Goal: Communication & Community: Answer question/provide support

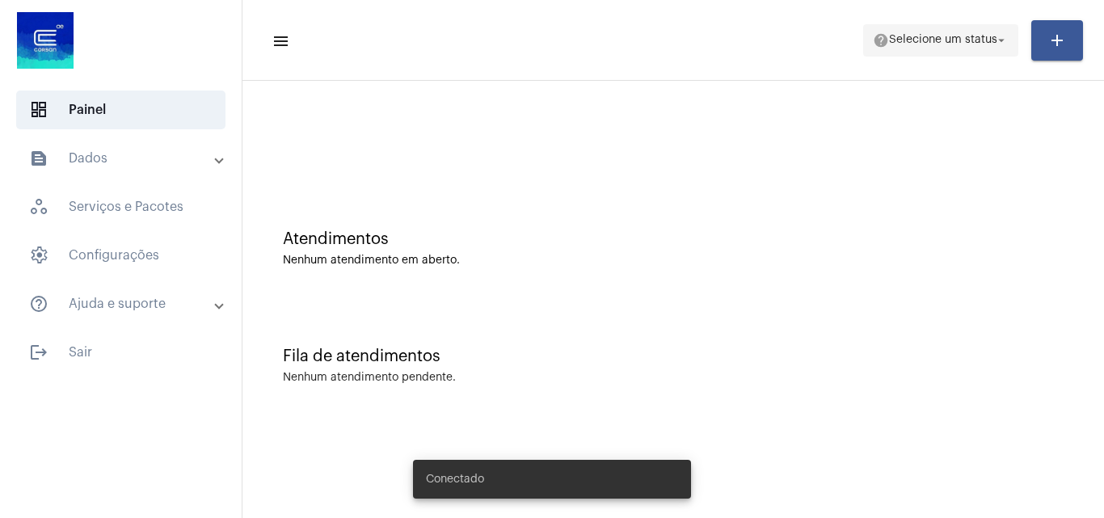
click at [915, 37] on span "Selecione um status" at bounding box center [943, 40] width 108 height 11
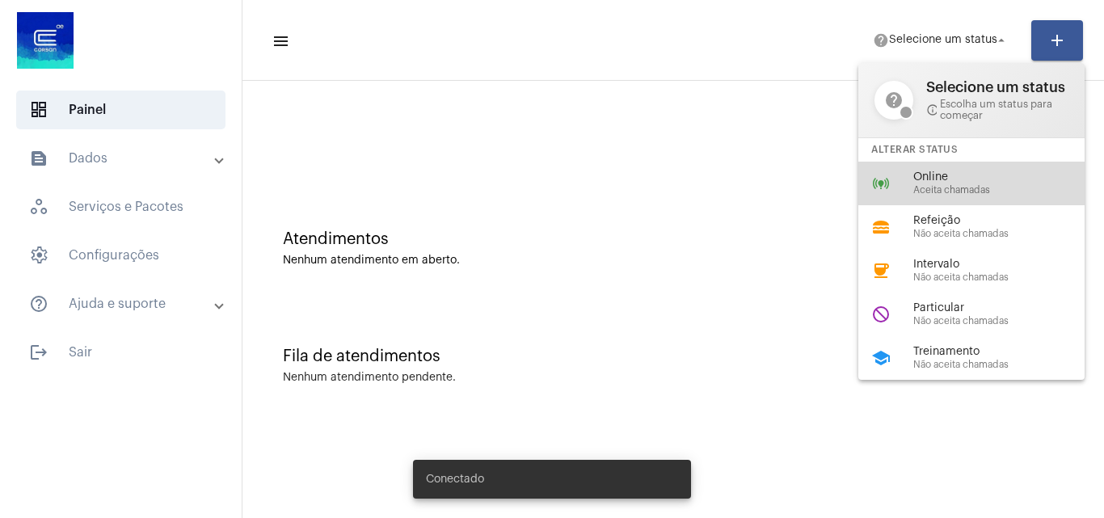
click at [934, 187] on span "Aceita chamadas" at bounding box center [1005, 190] width 184 height 11
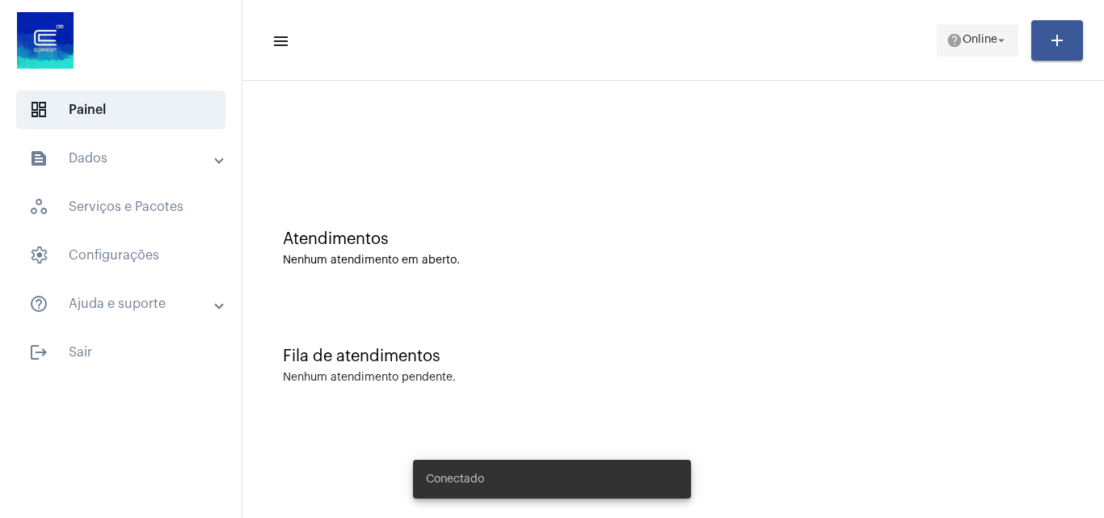
click at [1003, 46] on mat-icon "arrow_drop_down" at bounding box center [1001, 40] width 15 height 15
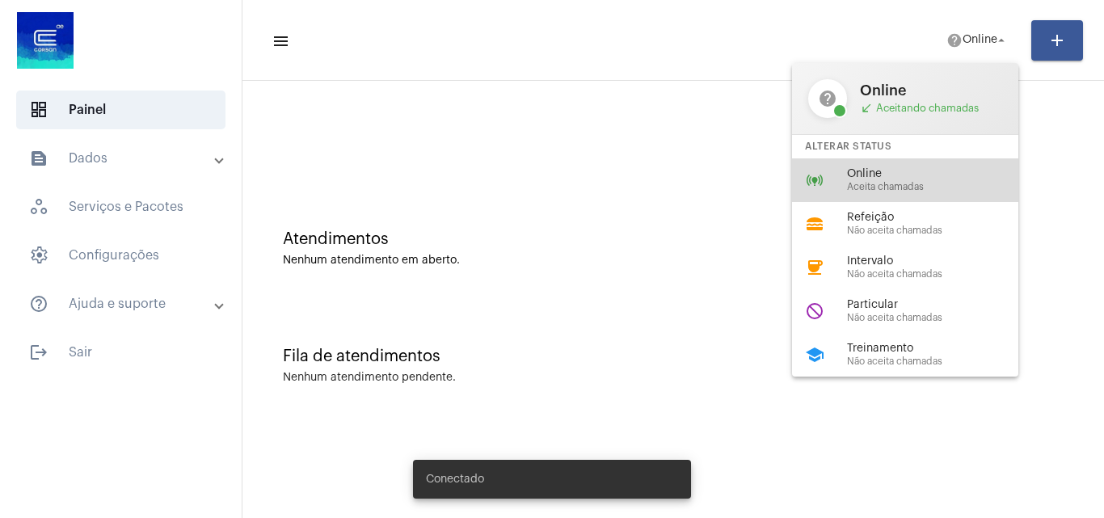
click at [892, 165] on div "online_prediction Online Aceita chamadas" at bounding box center [918, 180] width 252 height 44
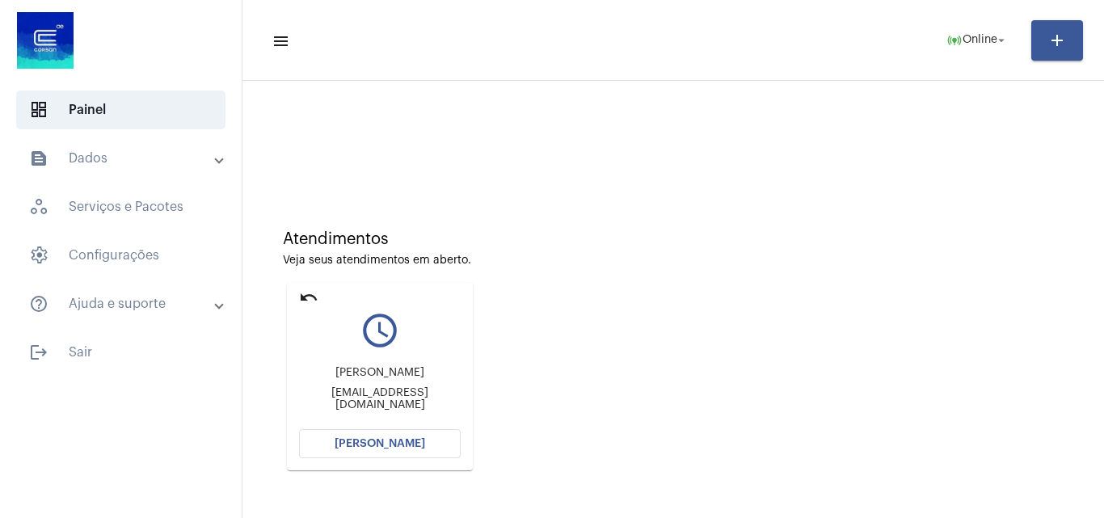
click at [385, 441] on span "[PERSON_NAME]" at bounding box center [380, 443] width 91 height 11
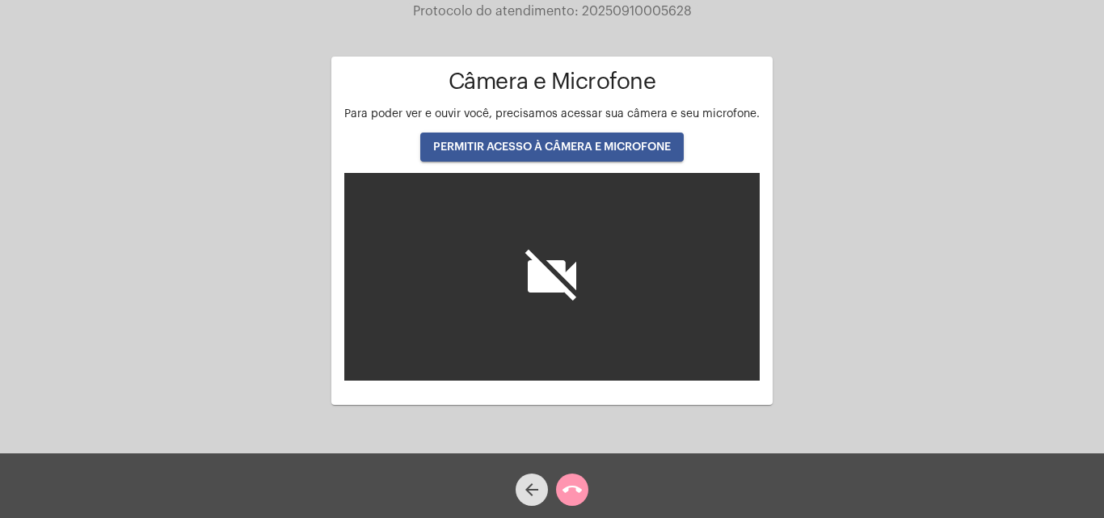
click at [554, 145] on span "PERMITIR ACESSO À CÂMERA E MICROFONE" at bounding box center [552, 146] width 238 height 11
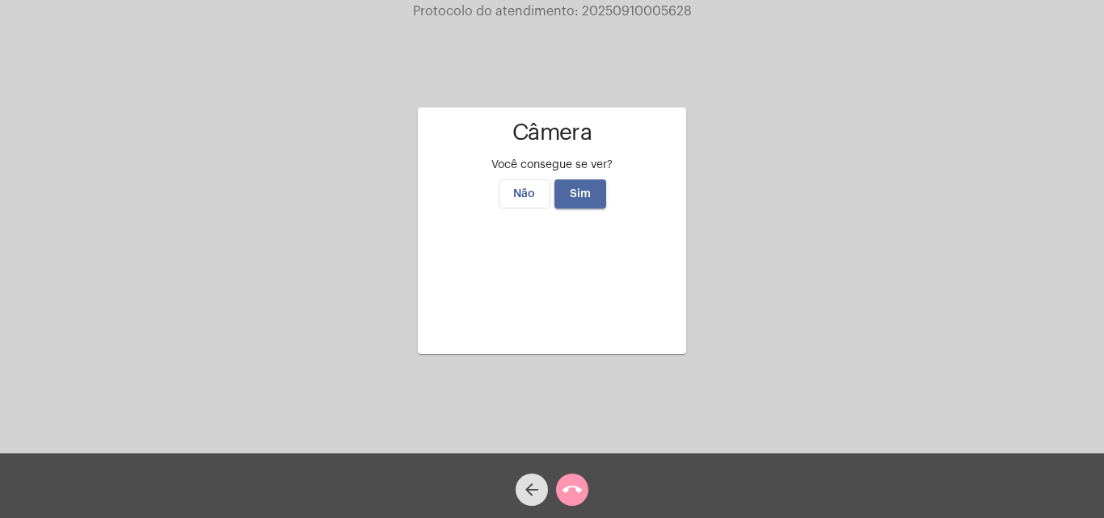
click at [576, 188] on span "Sim" at bounding box center [580, 193] width 21 height 11
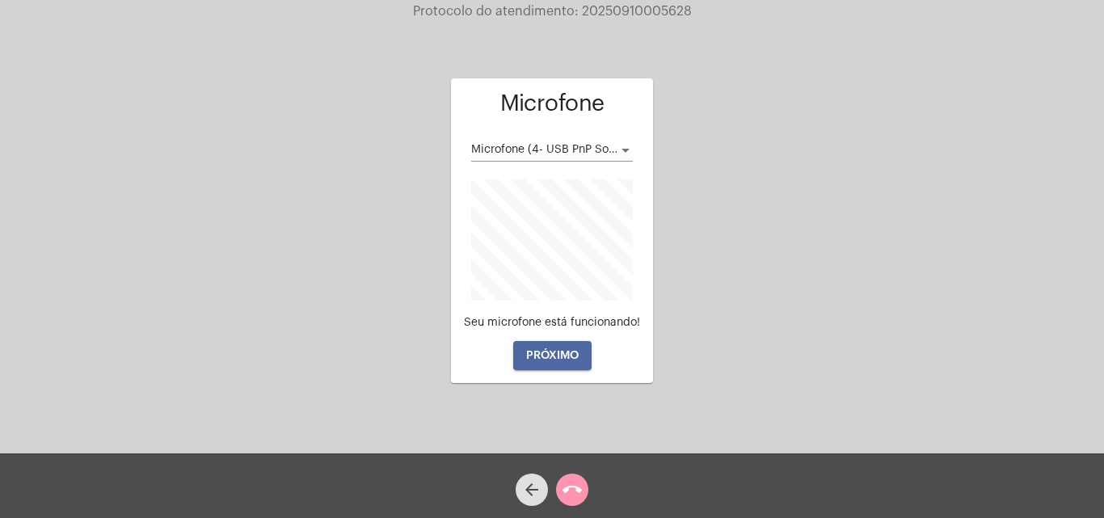
click at [545, 357] on span "PRÓXIMO" at bounding box center [552, 355] width 53 height 11
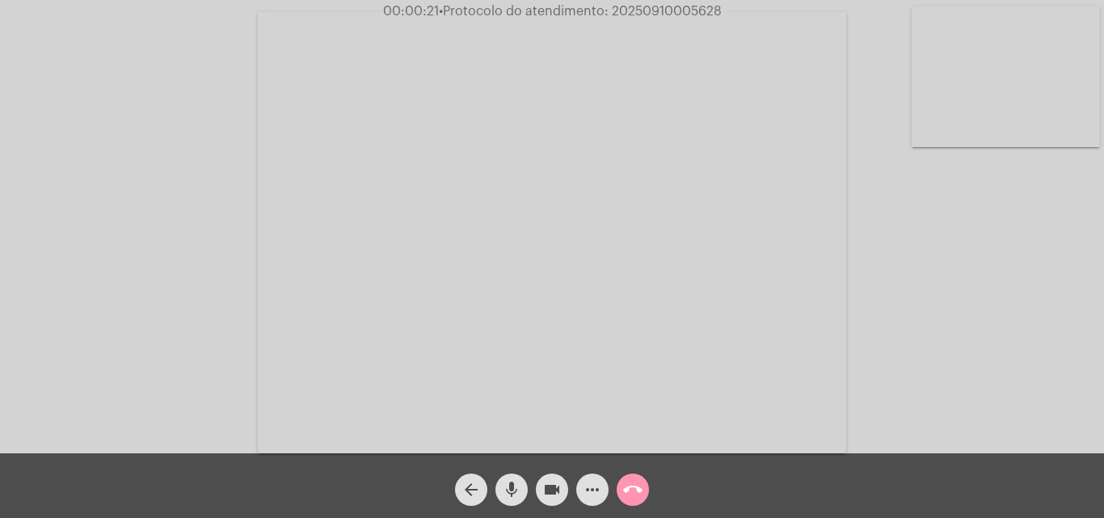
click at [1061, 373] on div "Acessando Câmera e Microfone..." at bounding box center [552, 230] width 1101 height 453
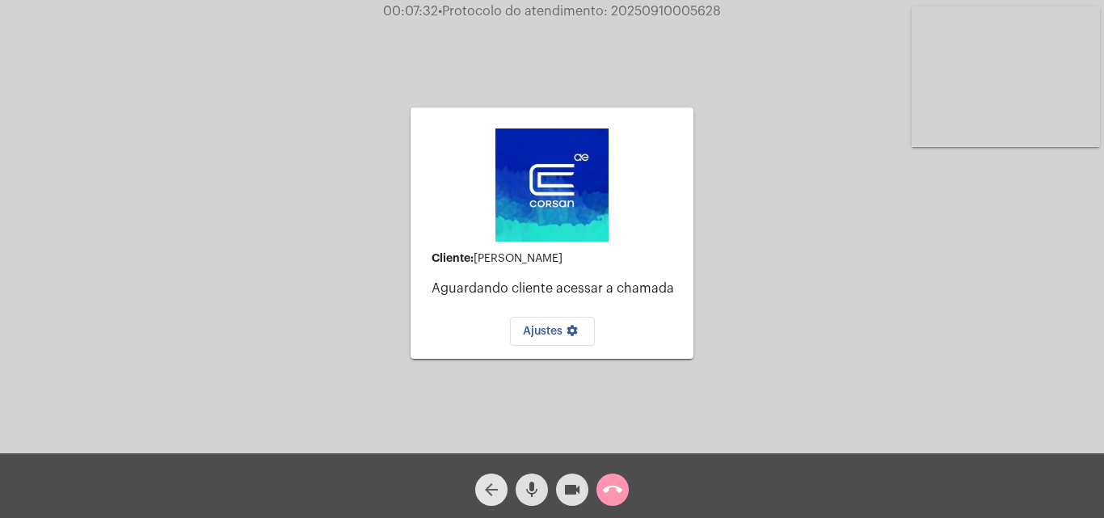
click at [492, 488] on mat-icon "arrow_back" at bounding box center [491, 489] width 19 height 19
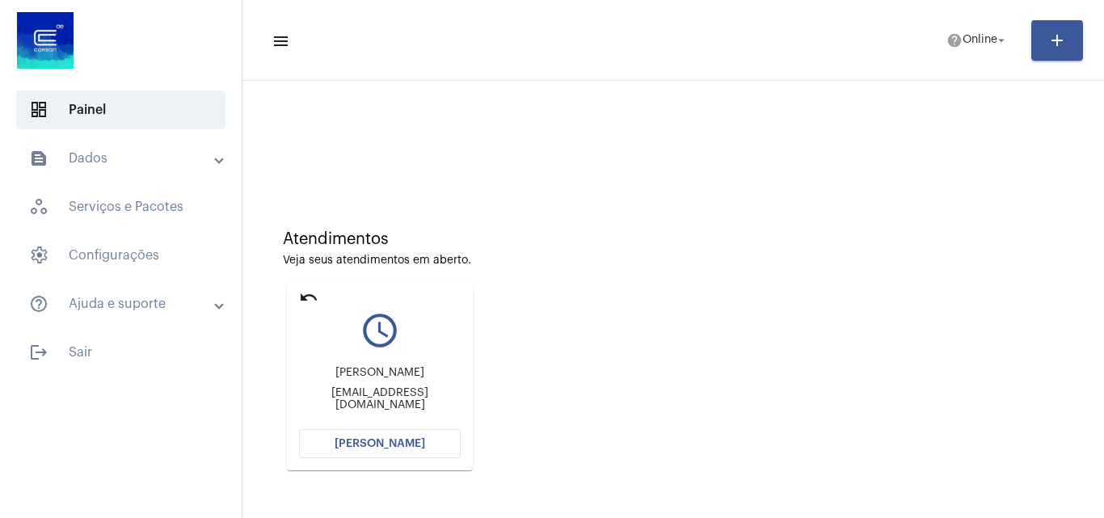
click at [370, 453] on button "[PERSON_NAME]" at bounding box center [380, 443] width 162 height 29
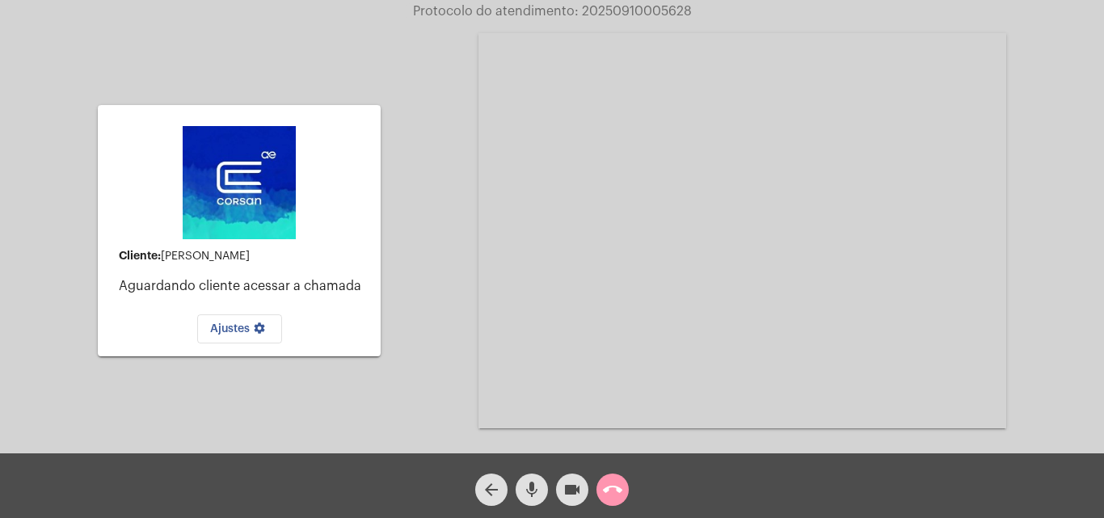
click at [609, 490] on mat-icon "call_end" at bounding box center [612, 489] width 19 height 19
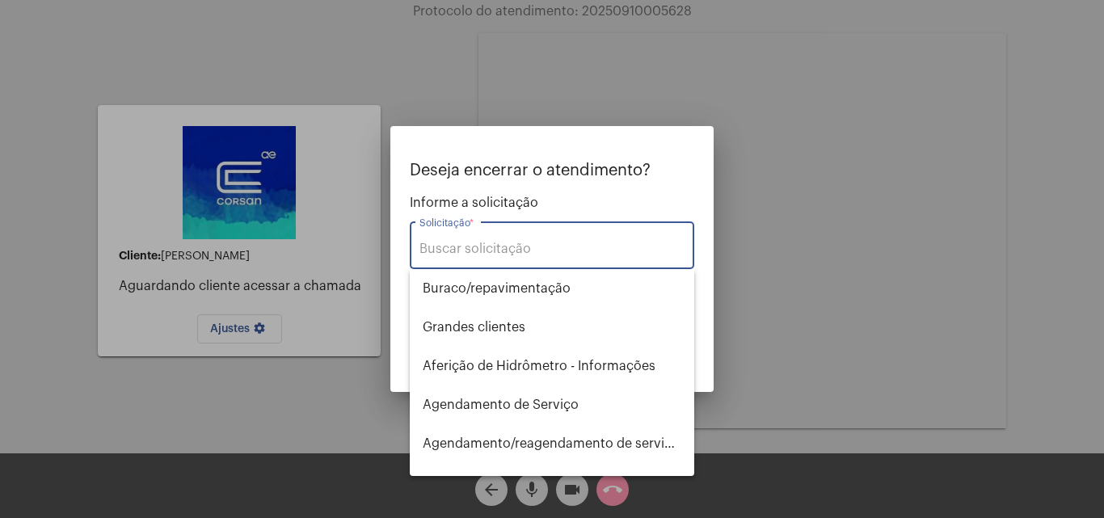
click at [493, 246] on input "Solicitação *" at bounding box center [551, 249] width 265 height 15
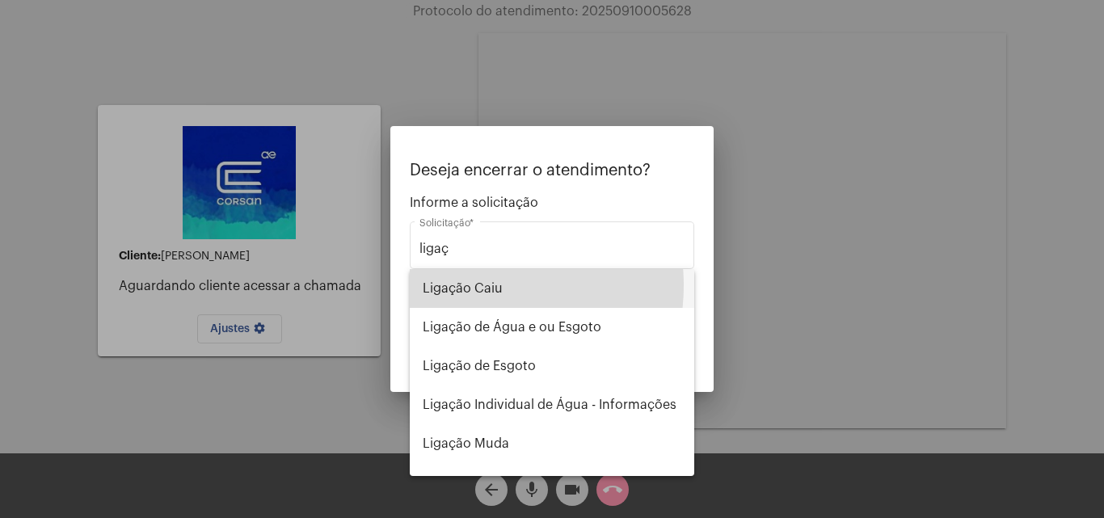
click at [473, 285] on span "Ligação Caiu" at bounding box center [552, 288] width 259 height 39
type input "Ligação Caiu"
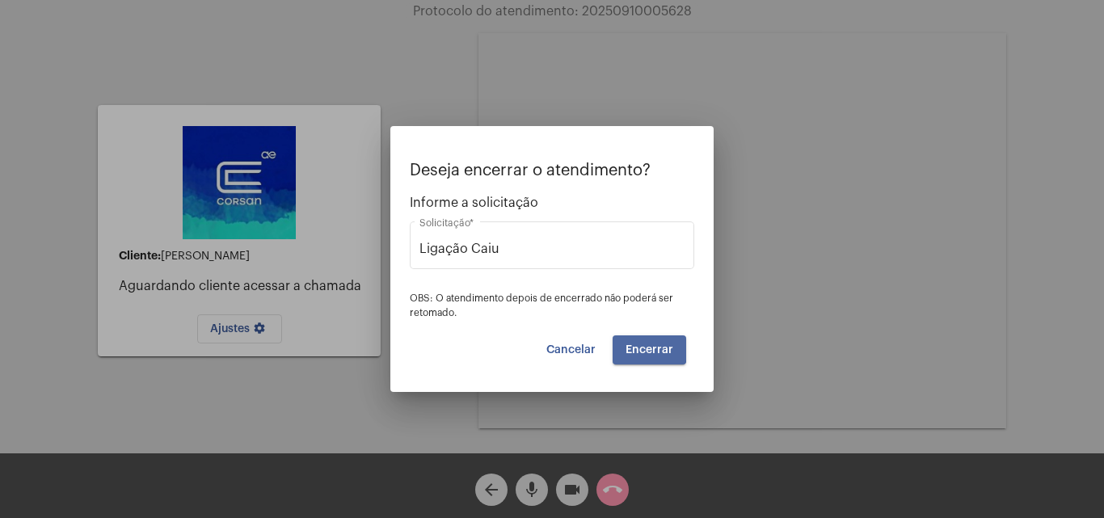
click at [646, 346] on span "Encerrar" at bounding box center [649, 349] width 48 height 11
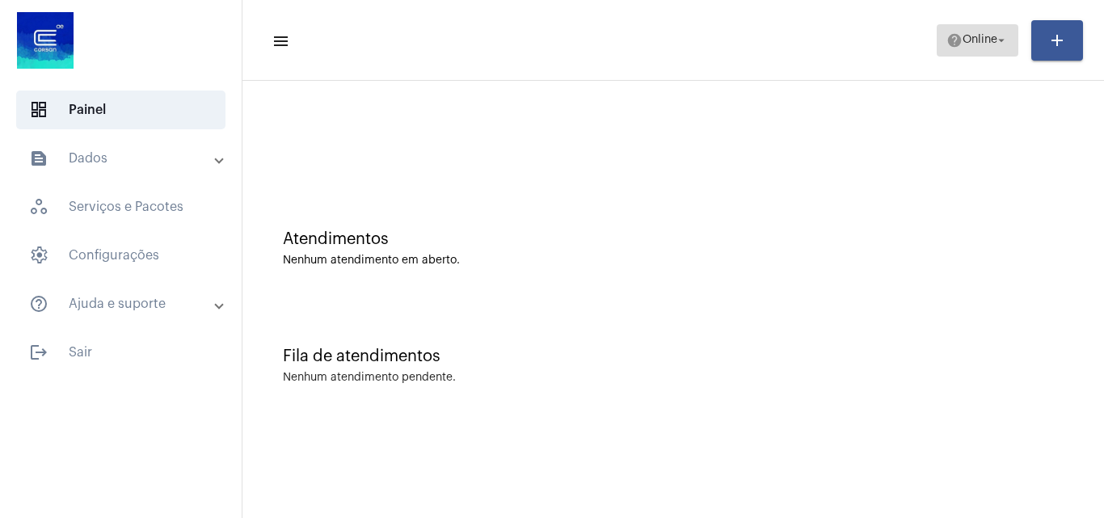
click at [974, 46] on span "help Online arrow_drop_down" at bounding box center [977, 39] width 62 height 29
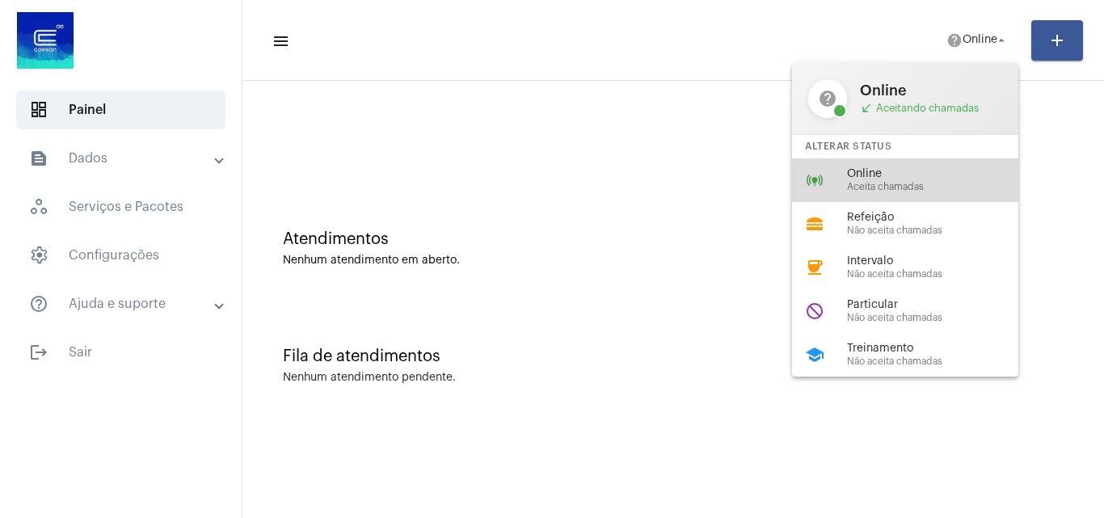
click at [880, 180] on div "Online Aceita chamadas" at bounding box center [939, 180] width 184 height 24
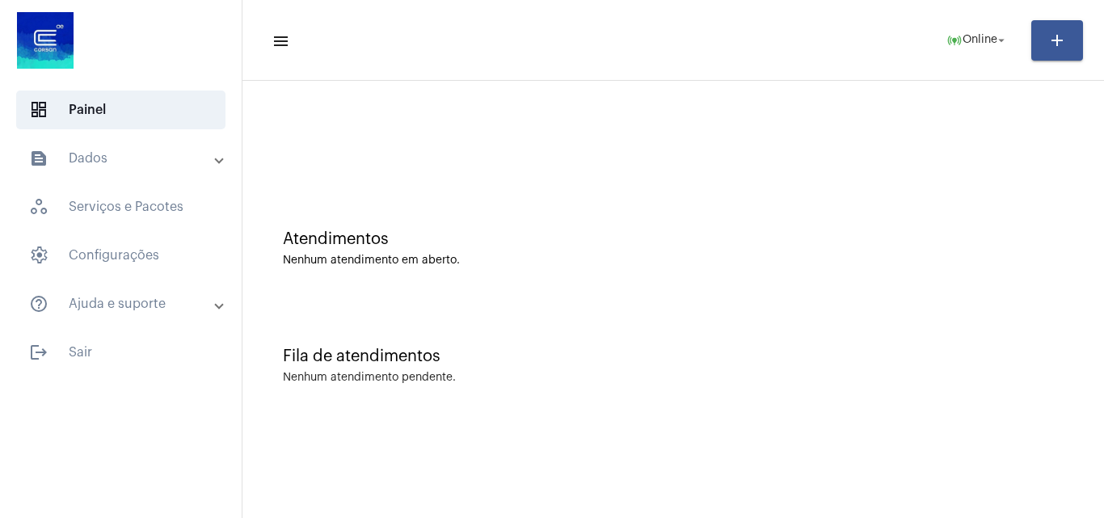
click at [709, 144] on div at bounding box center [673, 143] width 781 height 12
click at [771, 227] on div "Atendimentos Nenhum atendimento em aberto." at bounding box center [672, 240] width 845 height 117
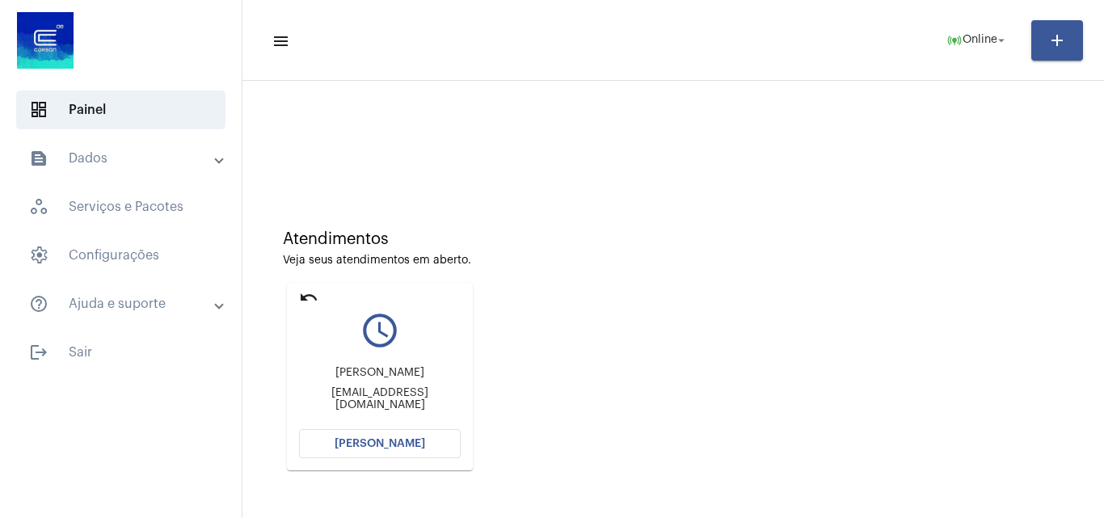
click at [405, 441] on span "[PERSON_NAME]" at bounding box center [380, 443] width 91 height 11
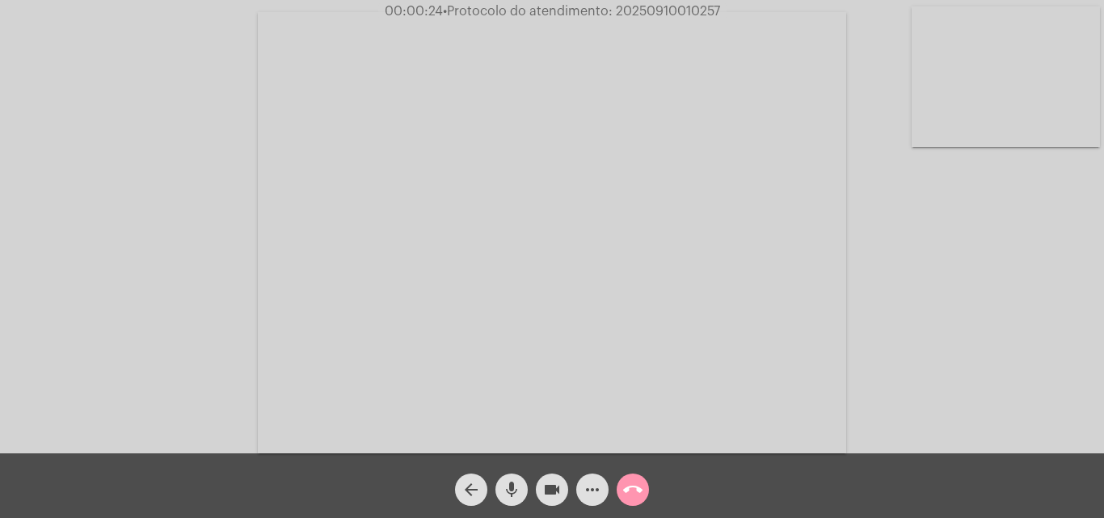
drag, startPoint x: 976, startPoint y: 339, endPoint x: 963, endPoint y: 385, distance: 47.1
click at [977, 339] on div "Acessando Câmera e Microfone..." at bounding box center [552, 230] width 1101 height 453
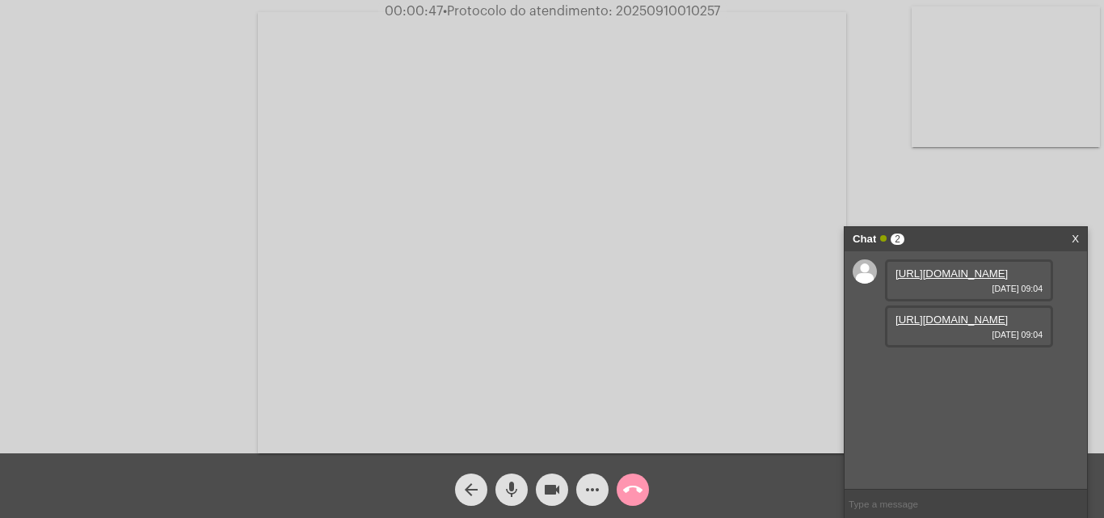
click at [937, 280] on link "https://neft-transfer-bucket.s3.amazonaws.com/temp-8a17c7b1-e1c2-5538-ccb8-b43e…" at bounding box center [951, 273] width 112 height 12
click at [932, 326] on link "https://neft-transfer-bucket.s3.amazonaws.com/temp-ca3fa97c-a4d6-83ef-2b15-375a…" at bounding box center [951, 320] width 112 height 12
click at [936, 372] on link "https://neft-transfer-bucket.s3.amazonaws.com/temp-7a489227-37df-b195-cd5e-3f8f…" at bounding box center [951, 366] width 112 height 12
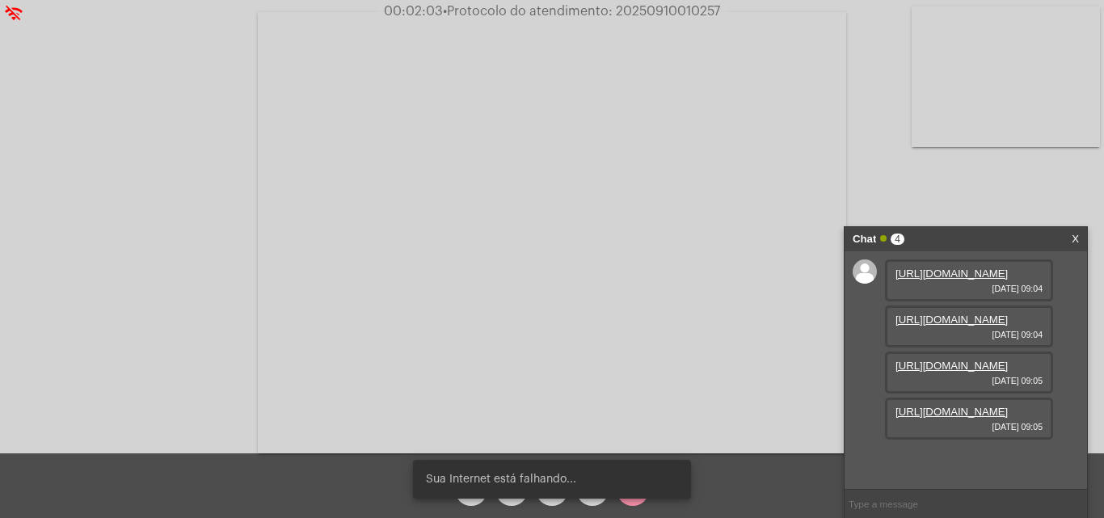
scroll to position [96, 0]
click at [937, 418] on link "https://neft-transfer-bucket.s3.amazonaws.com/temp-d2770bb0-217a-5a39-71f5-1c86…" at bounding box center [951, 412] width 112 height 12
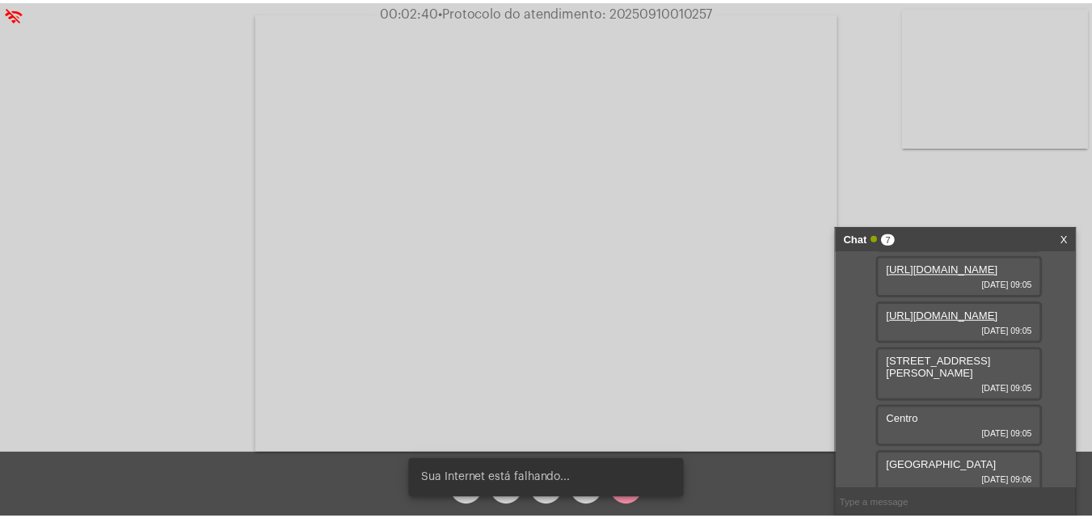
scroll to position [200, 0]
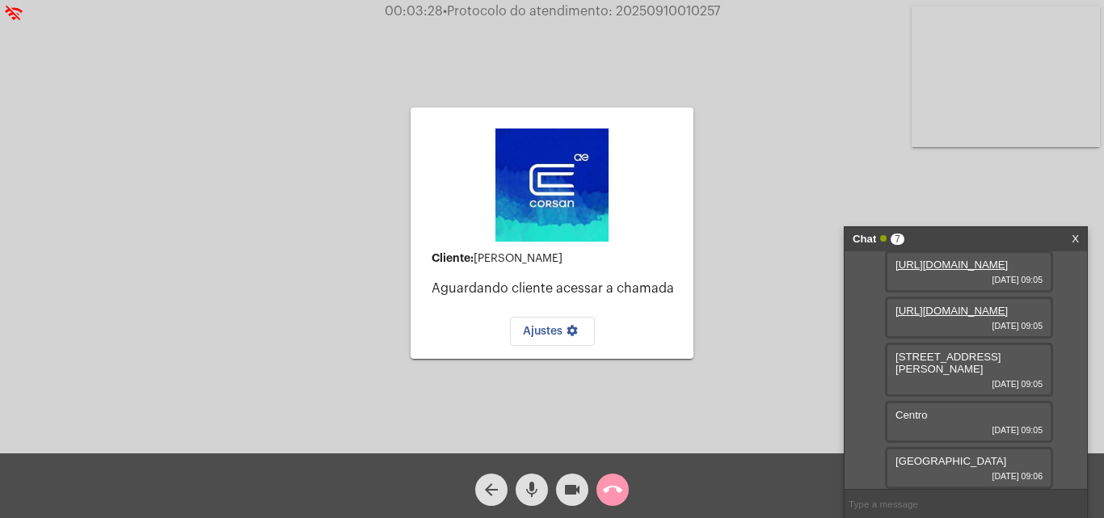
click at [1075, 239] on link "X" at bounding box center [1074, 239] width 7 height 24
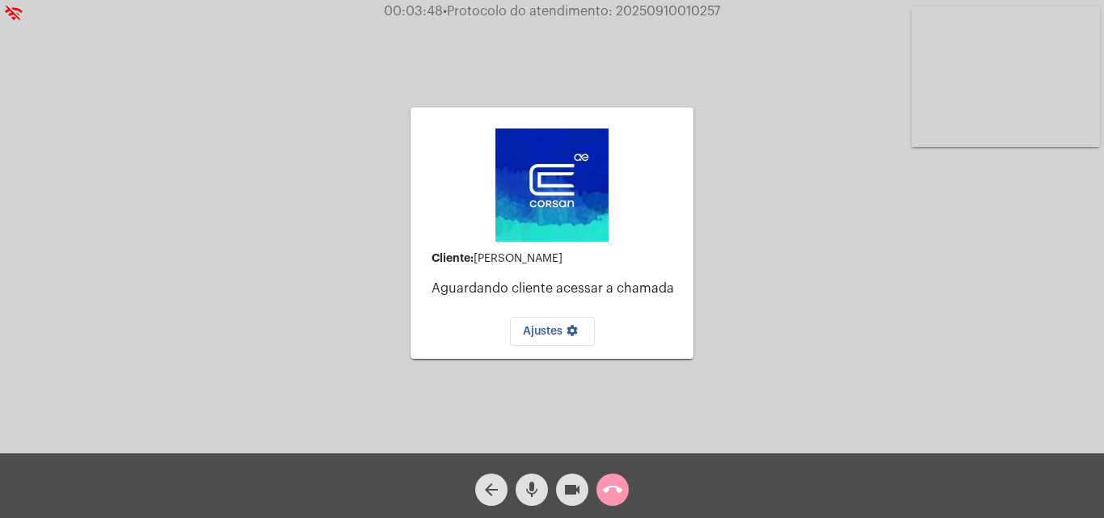
click at [608, 485] on mat-icon "call_end" at bounding box center [612, 489] width 19 height 19
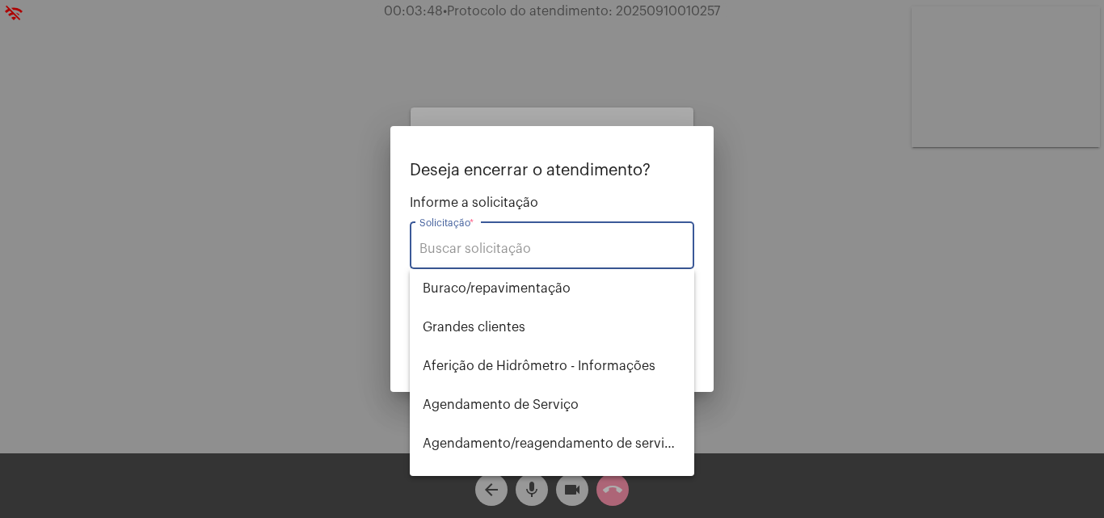
click at [445, 243] on input "Solicitação *" at bounding box center [551, 249] width 265 height 15
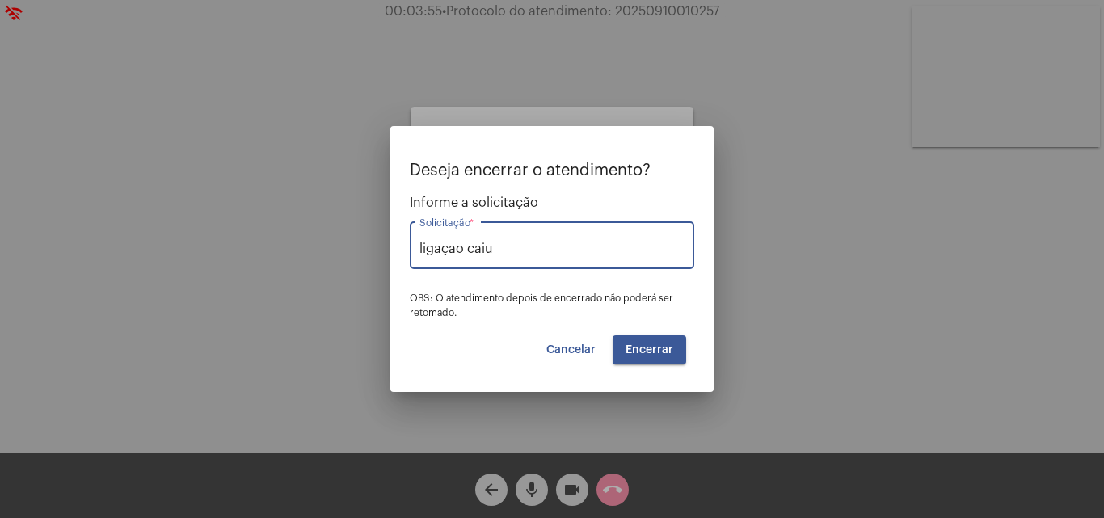
type input "ligaçao caiu"
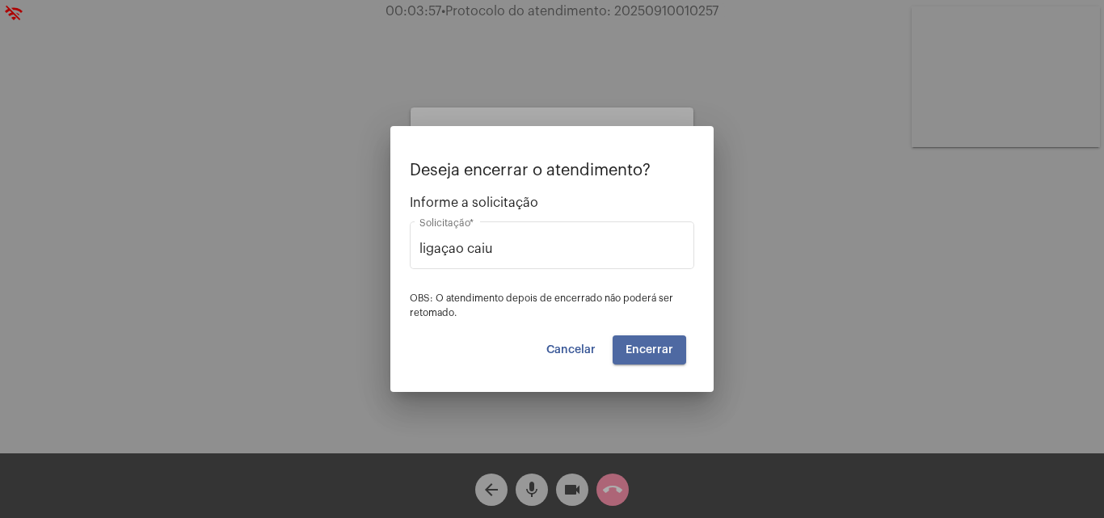
click at [645, 358] on button "Encerrar" at bounding box center [650, 349] width 74 height 29
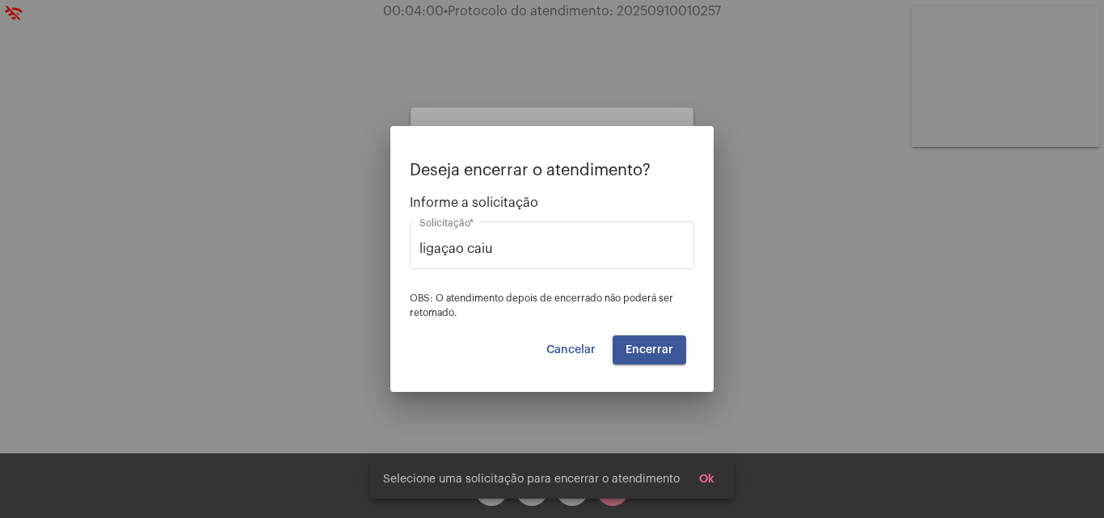
click at [646, 353] on span "Encerrar" at bounding box center [649, 349] width 48 height 11
click at [703, 474] on span "Ok" at bounding box center [706, 479] width 15 height 11
click at [572, 490] on div at bounding box center [552, 259] width 1104 height 518
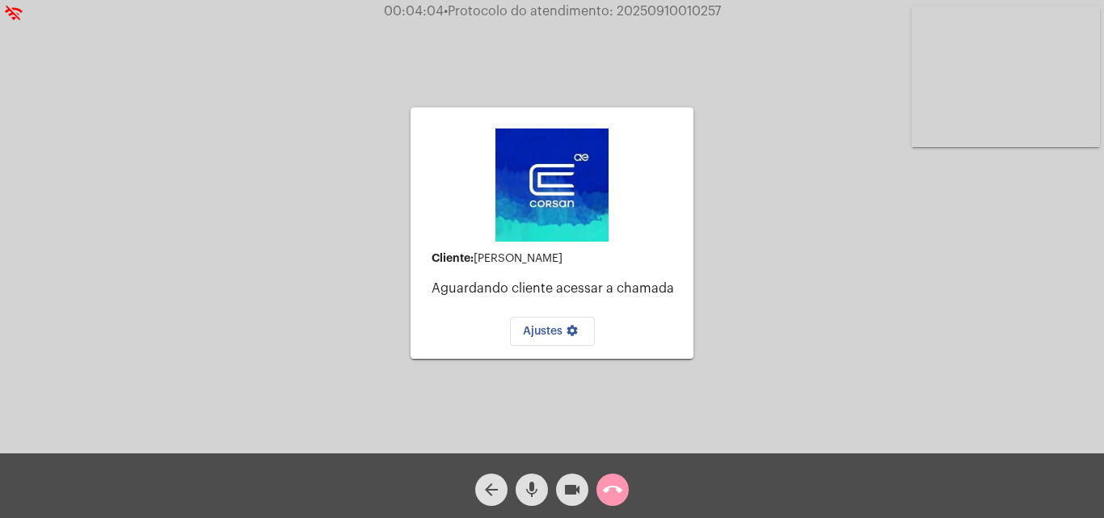
click at [572, 490] on mat-icon "videocam" at bounding box center [571, 489] width 19 height 19
click at [535, 487] on mat-icon "mic" at bounding box center [531, 489] width 19 height 19
click at [533, 488] on mat-icon "mic_off" at bounding box center [531, 489] width 19 height 19
click at [567, 488] on mat-icon "videocam_off" at bounding box center [571, 489] width 19 height 19
click at [500, 492] on mat-icon "arrow_back" at bounding box center [491, 489] width 19 height 19
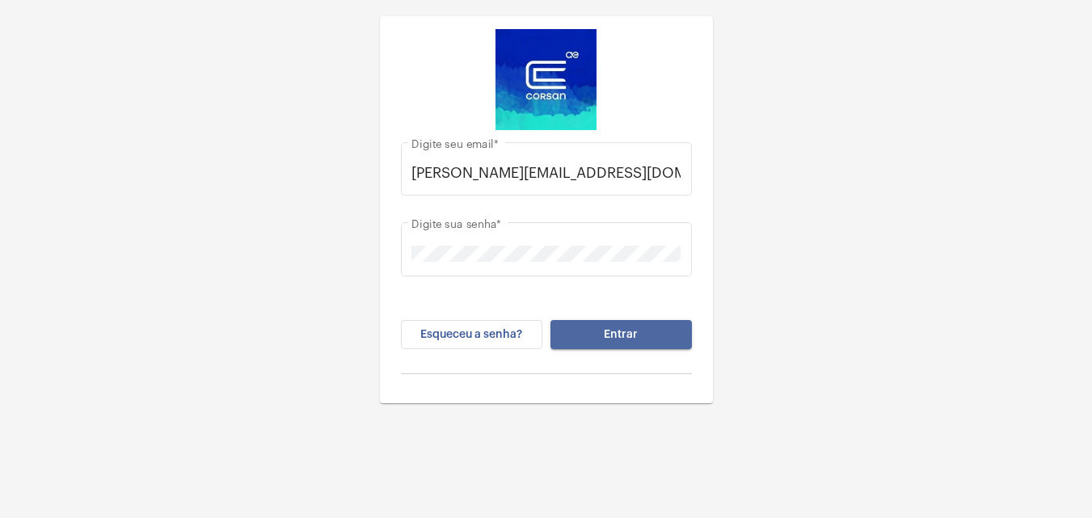
click at [614, 326] on button "Entrar" at bounding box center [620, 334] width 141 height 29
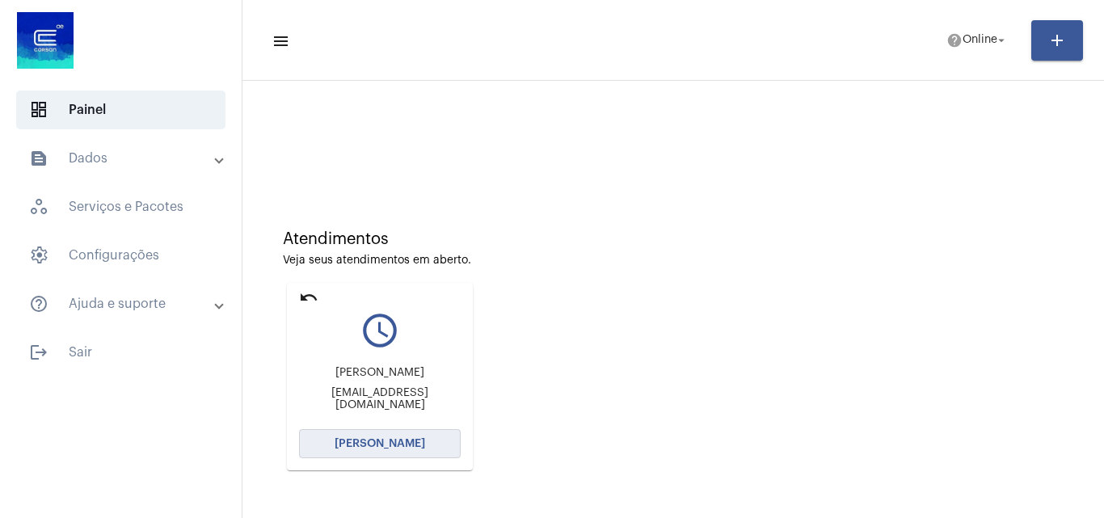
click at [378, 444] on span "[PERSON_NAME]" at bounding box center [380, 443] width 91 height 11
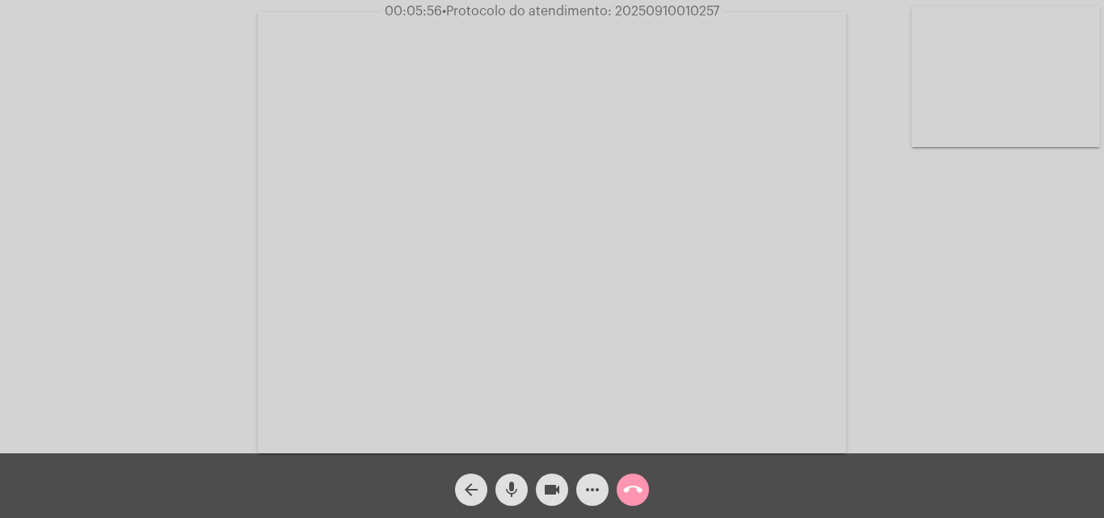
click at [159, 415] on div "Acessando Câmera e Microfone..." at bounding box center [552, 230] width 1101 height 453
click at [240, 482] on div "arrow_back mic videocam more_horiz call_end" at bounding box center [552, 485] width 1104 height 65
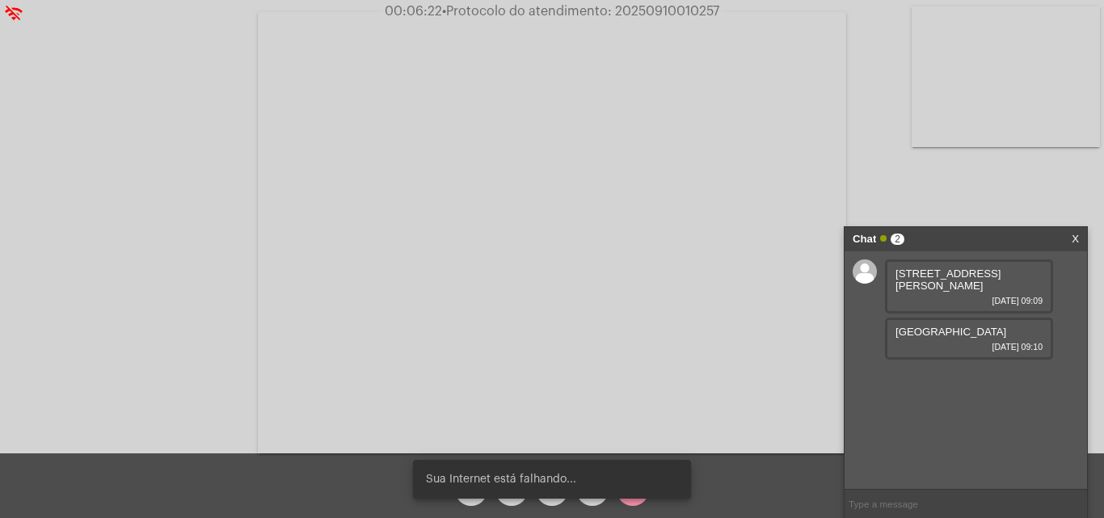
drag, startPoint x: 937, startPoint y: 287, endPoint x: 890, endPoint y: 273, distance: 48.8
click at [890, 273] on div "[STREET_ADDRESS][PERSON_NAME] 02 [DATE] 09:09" at bounding box center [969, 286] width 168 height 54
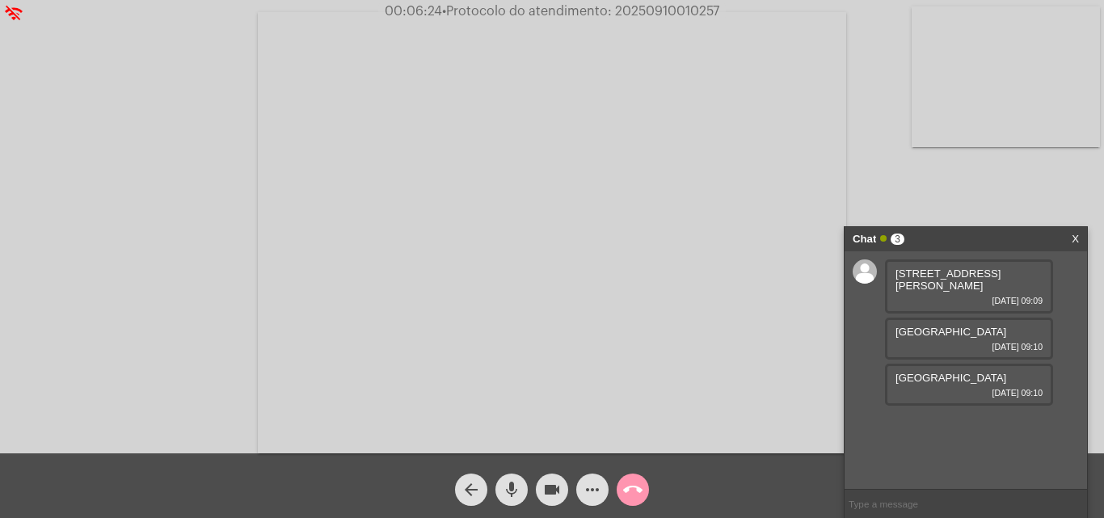
copy span "[STREET_ADDRESS][PERSON_NAME]"
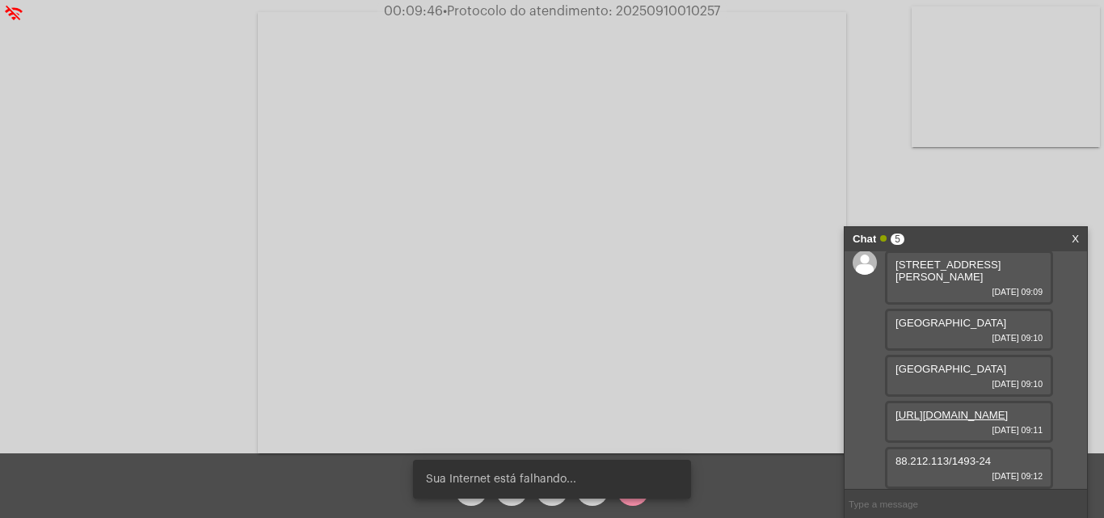
scroll to position [45, 0]
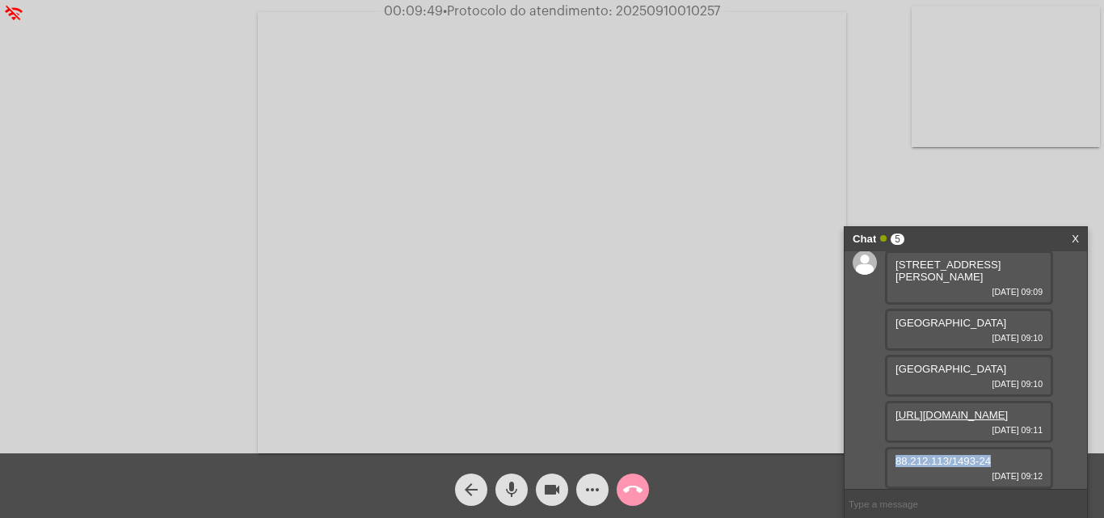
drag, startPoint x: 994, startPoint y: 461, endPoint x: 894, endPoint y: 462, distance: 100.2
click at [894, 462] on div "88.212.113/1493-24 [DATE] 09:12" at bounding box center [969, 468] width 168 height 42
copy span "88.212.113/1493-24"
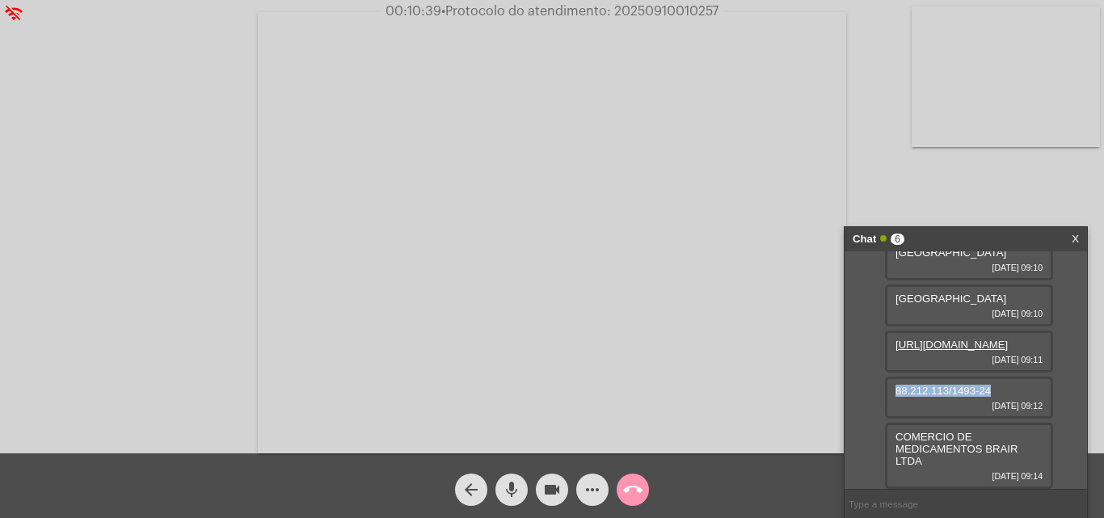
scroll to position [116, 0]
drag, startPoint x: 927, startPoint y: 461, endPoint x: 890, endPoint y: 434, distance: 46.2
click at [890, 434] on div "COMERCIO DE MEDICAMENTOS BRAIR LTDA [DATE] 09:14" at bounding box center [969, 456] width 168 height 66
copy span "COMERCIO DE MEDICAMENTOS BRAIR LTDA"
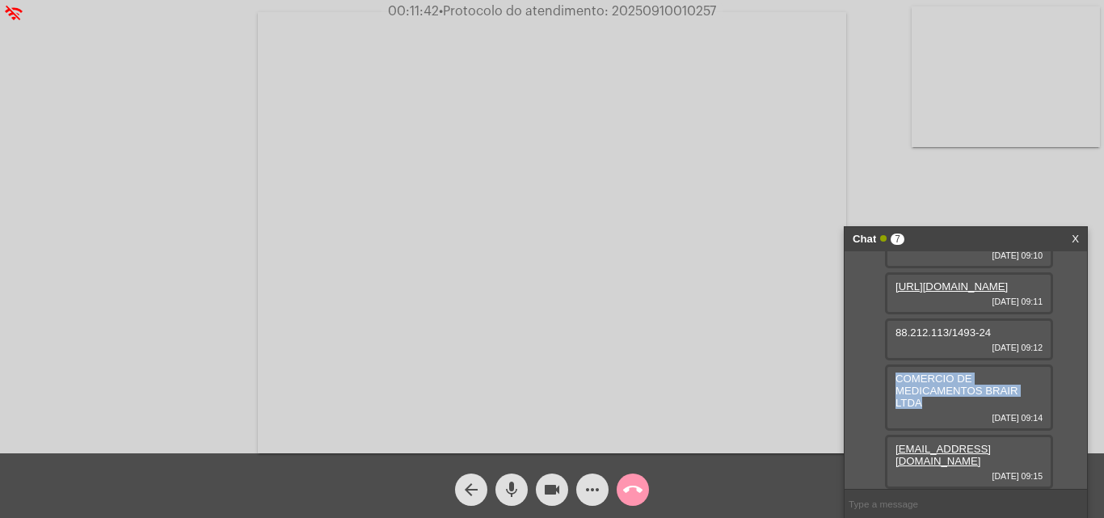
scroll to position [174, 0]
drag, startPoint x: 915, startPoint y: 465, endPoint x: 891, endPoint y: 448, distance: 28.9
click at [891, 448] on div "[EMAIL_ADDRESS][DOMAIN_NAME] [DATE] 09:15" at bounding box center [969, 462] width 168 height 54
copy link "[EMAIL_ADDRESS][DOMAIN_NAME]"
click at [593, 490] on mat-icon "more_horiz" at bounding box center [592, 489] width 19 height 19
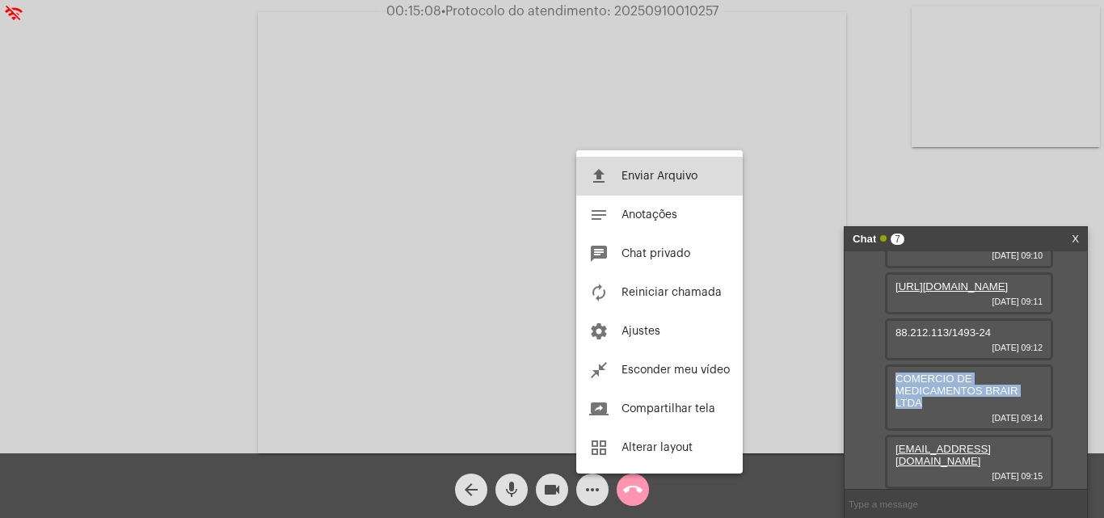
click at [634, 176] on span "Enviar Arquivo" at bounding box center [659, 176] width 76 height 11
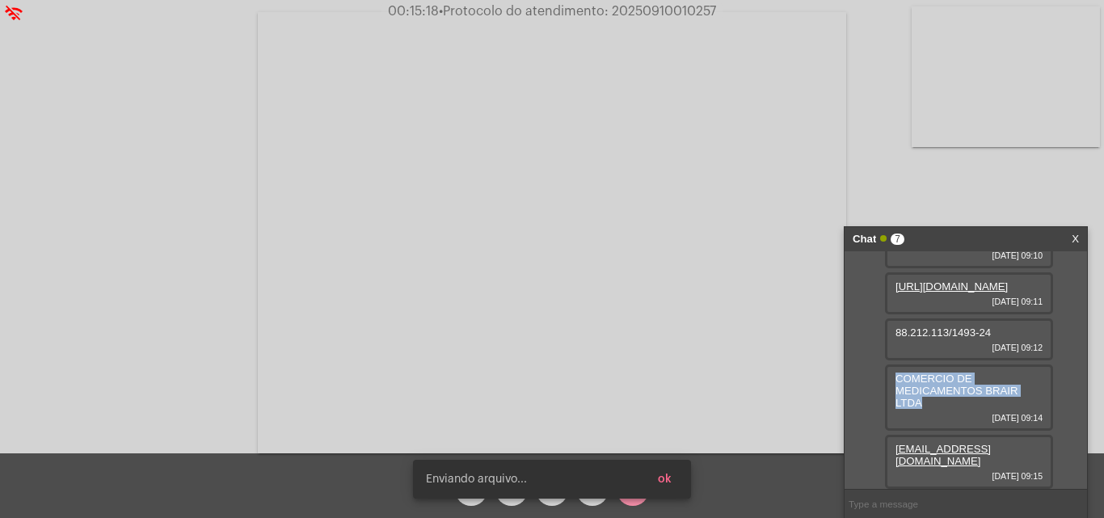
scroll to position [256, 0]
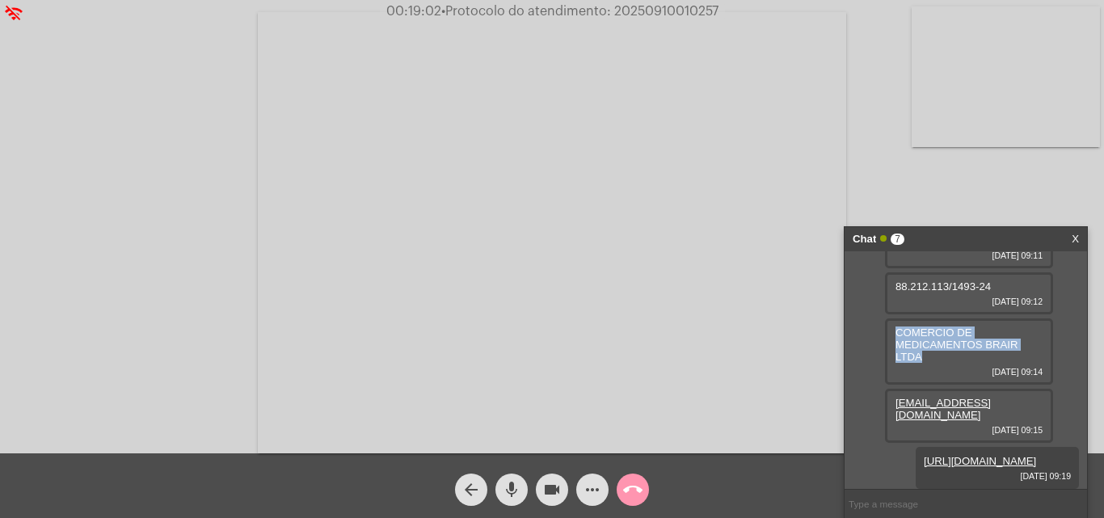
click at [595, 490] on mat-icon "more_horiz" at bounding box center [592, 489] width 19 height 19
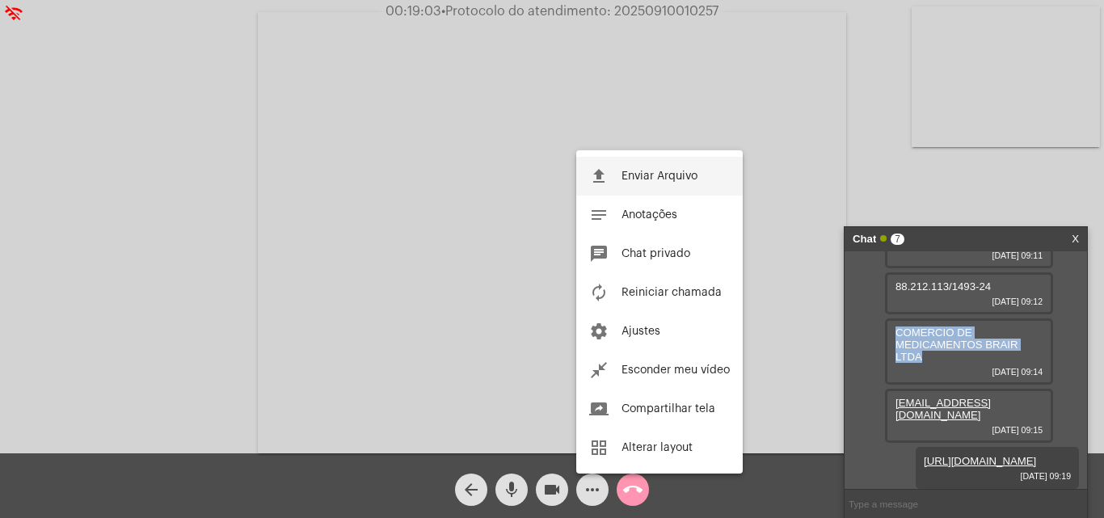
click at [655, 167] on button "file_upload Enviar Arquivo" at bounding box center [659, 176] width 166 height 39
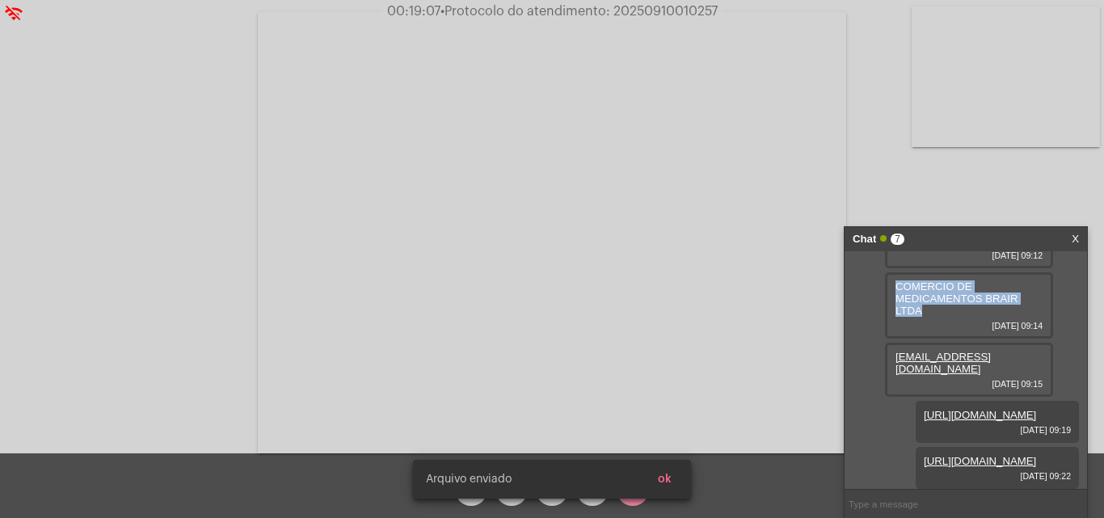
scroll to position [339, 0]
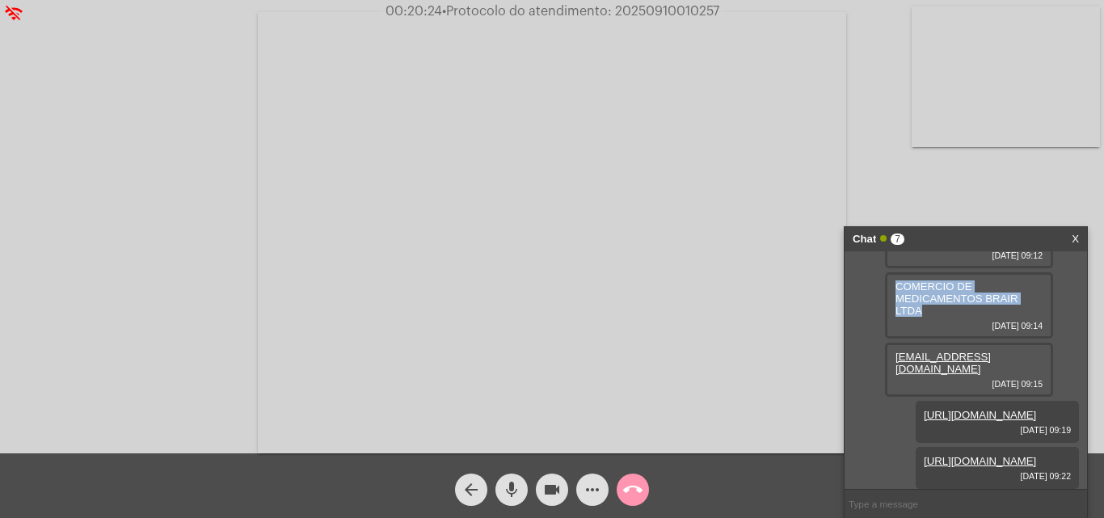
click at [596, 490] on mat-icon "more_horiz" at bounding box center [592, 489] width 19 height 19
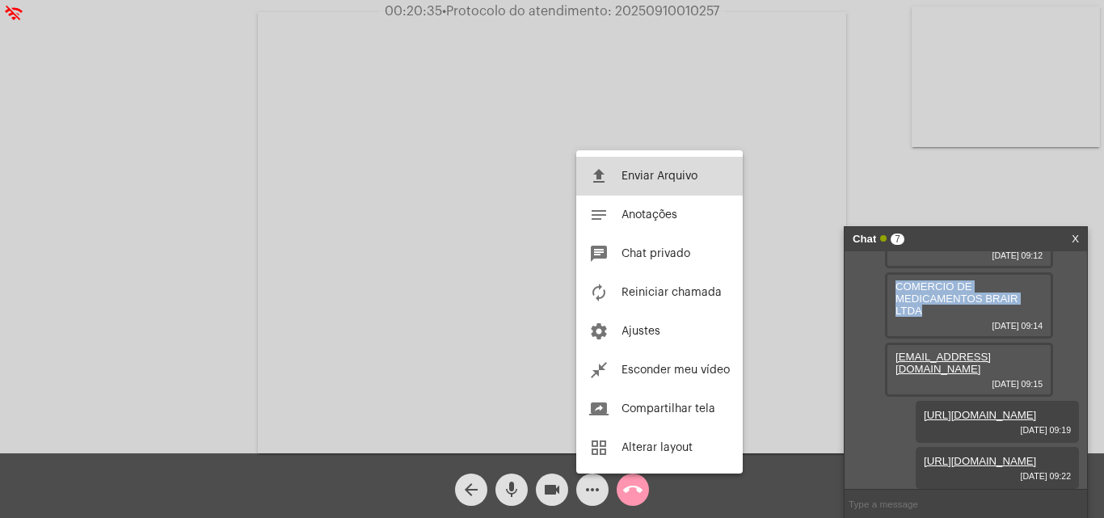
click at [671, 177] on span "Enviar Arquivo" at bounding box center [659, 176] width 76 height 11
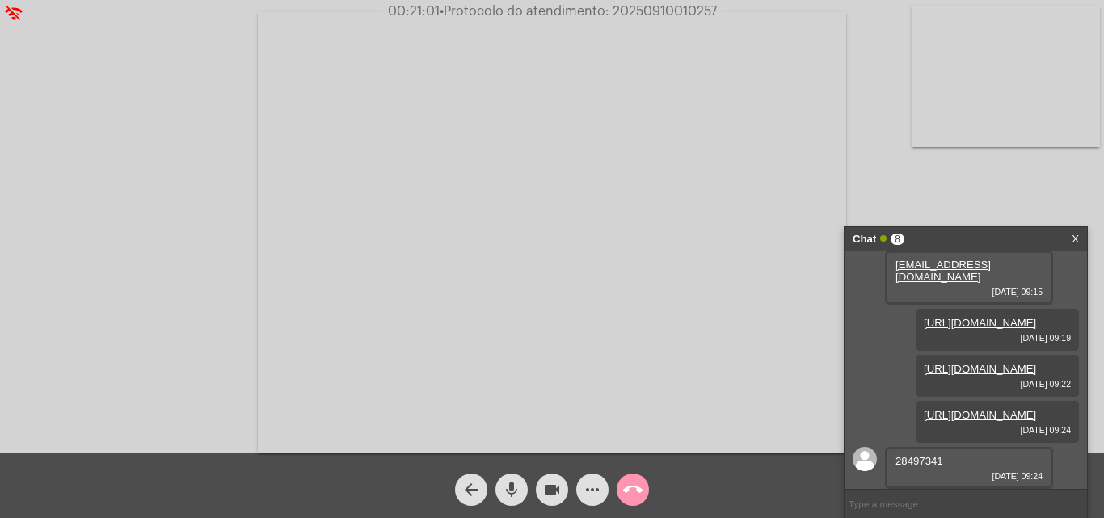
scroll to position [467, 0]
click at [910, 457] on span "28497341" at bounding box center [919, 461] width 48 height 12
copy span "28497341"
click at [633, 488] on mat-icon "call_end" at bounding box center [632, 489] width 19 height 19
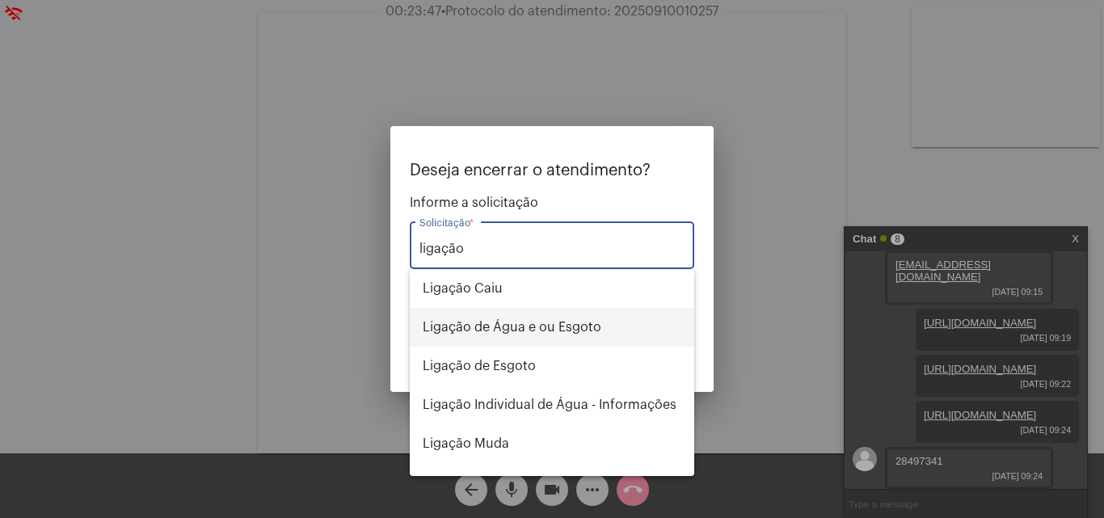
click at [523, 321] on span "Ligação de Água e ou Esgoto" at bounding box center [552, 327] width 259 height 39
type input "Ligação de Água e ou Esgoto"
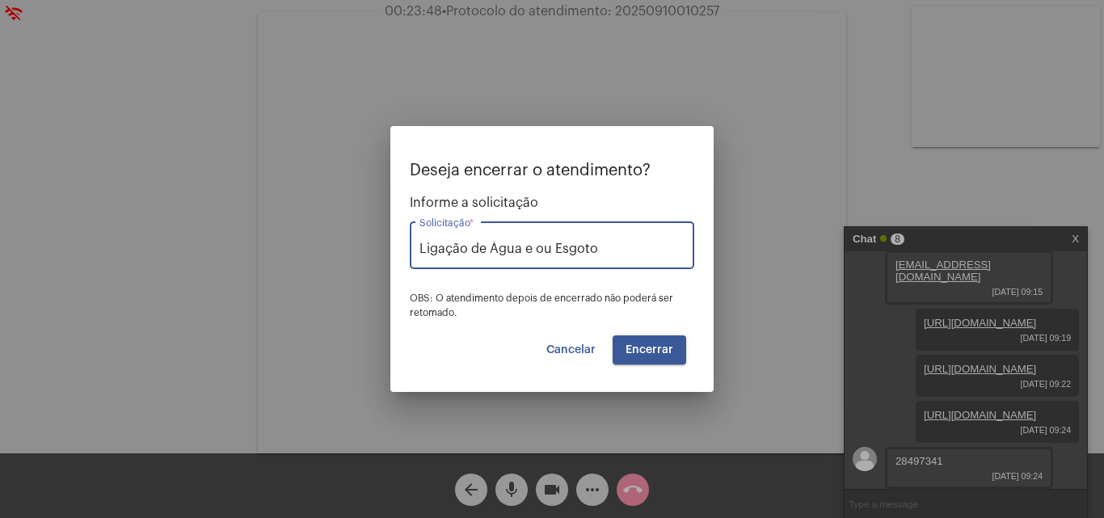
click at [677, 346] on button "Encerrar" at bounding box center [650, 349] width 74 height 29
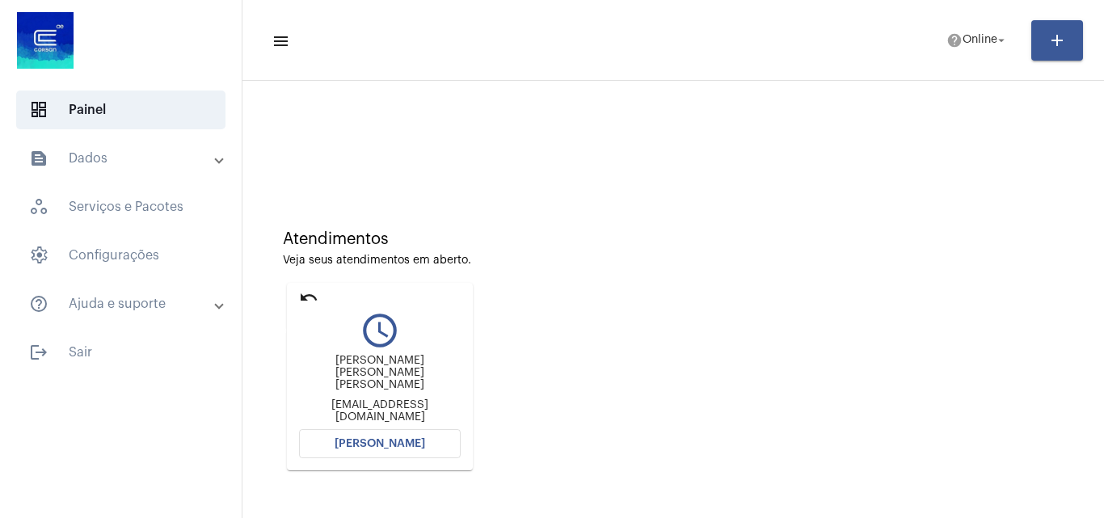
click at [307, 295] on mat-icon "undo" at bounding box center [308, 297] width 19 height 19
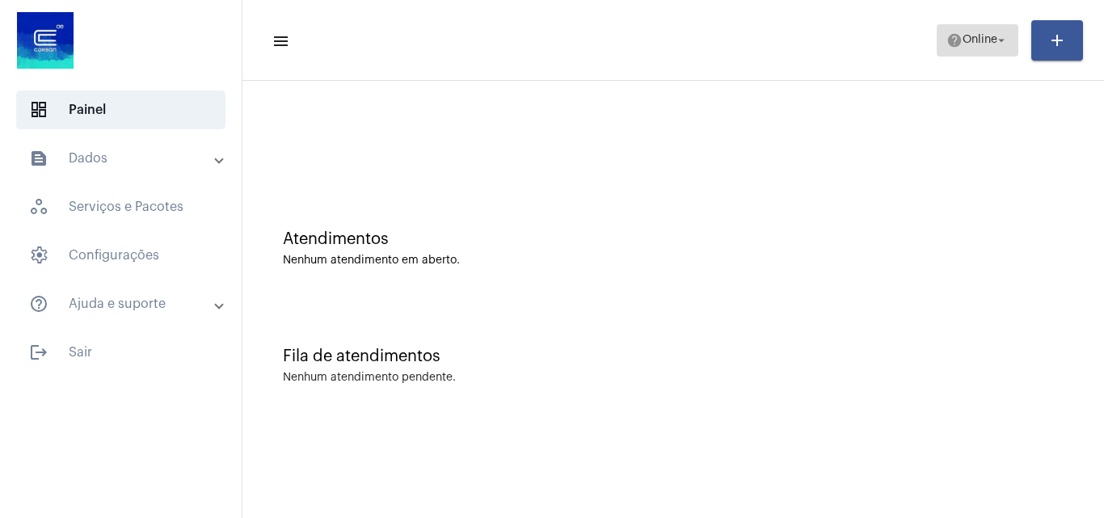
click at [993, 36] on span "Online" at bounding box center [979, 40] width 35 height 11
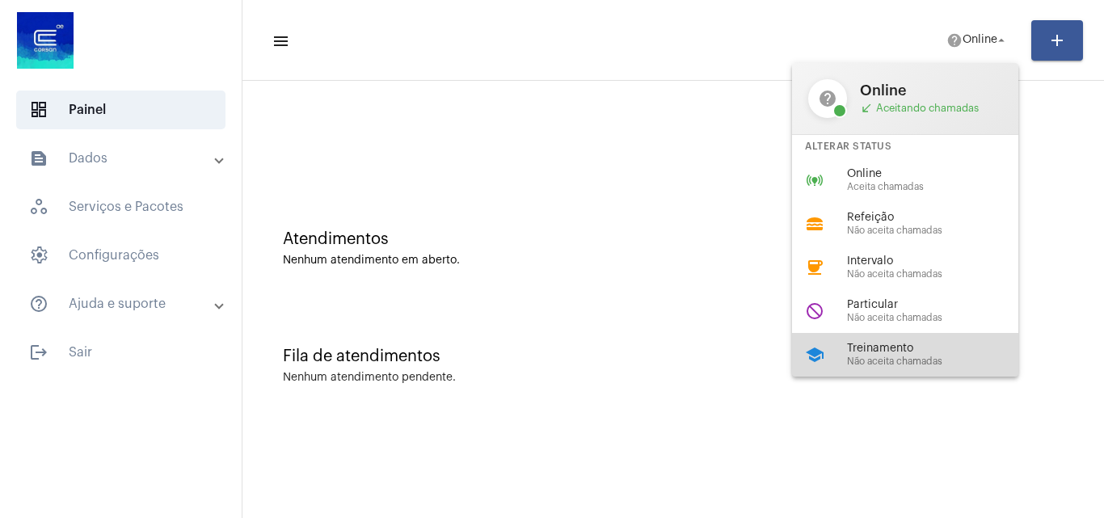
click at [855, 350] on span "Treinamento" at bounding box center [939, 349] width 184 height 12
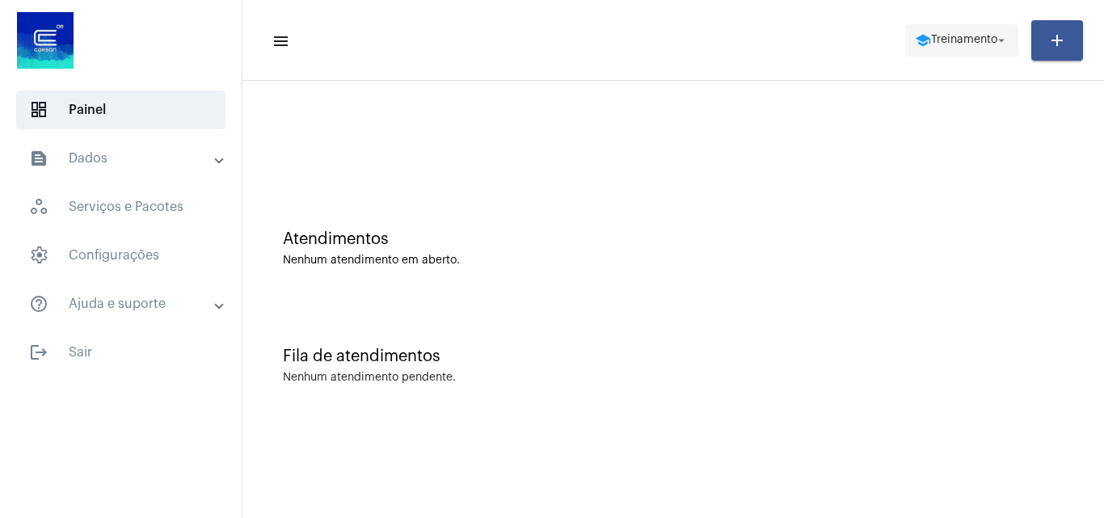
click at [970, 41] on span "Treinamento" at bounding box center [964, 40] width 66 height 11
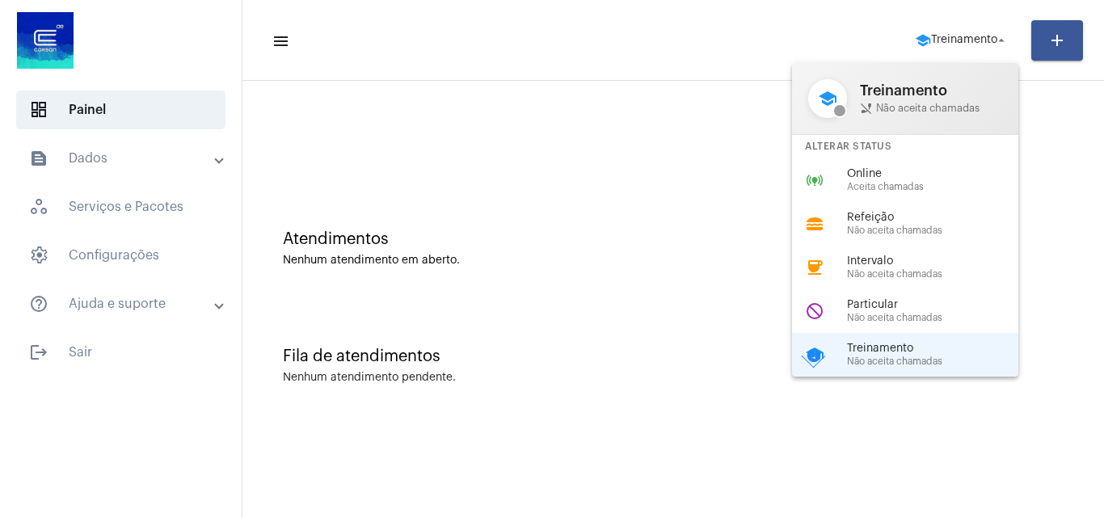
click at [901, 174] on span "Online" at bounding box center [939, 174] width 184 height 12
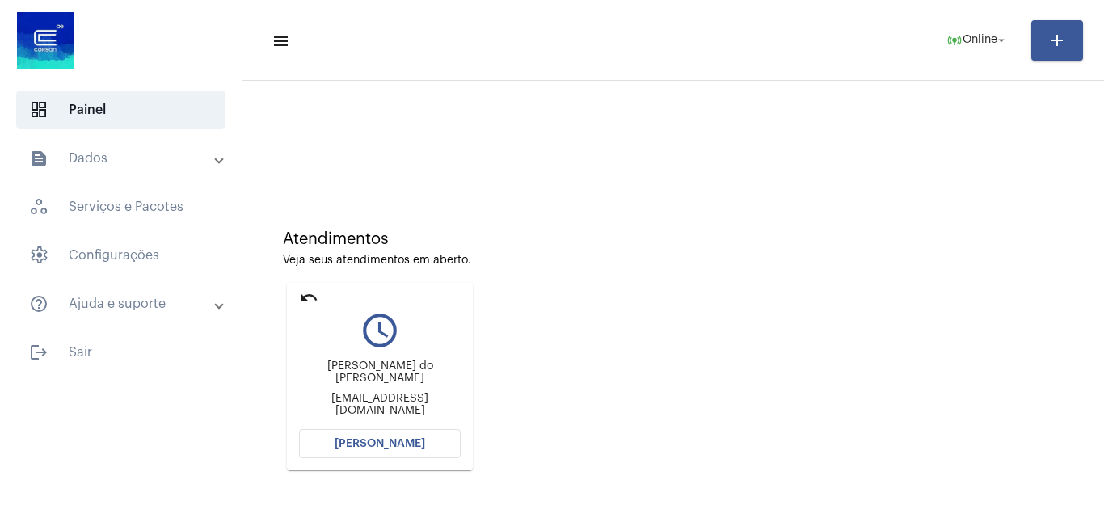
click at [393, 429] on button "[PERSON_NAME]" at bounding box center [380, 443] width 162 height 29
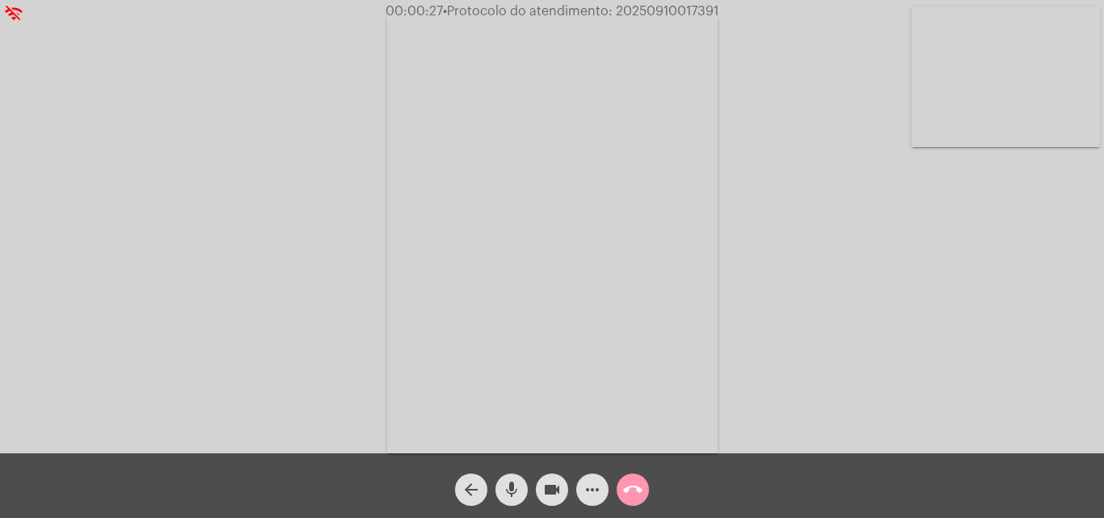
click at [1029, 350] on div "Acessando Câmera e Microfone..." at bounding box center [552, 230] width 1101 height 453
click at [592, 491] on mat-icon "more_horiz" at bounding box center [592, 489] width 19 height 19
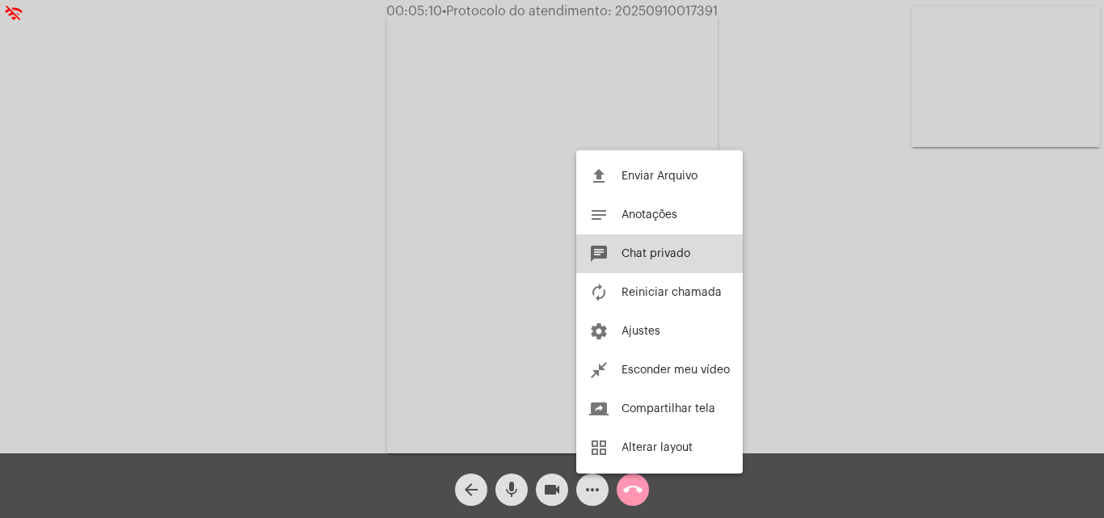
click at [643, 255] on span "Chat privado" at bounding box center [655, 253] width 69 height 11
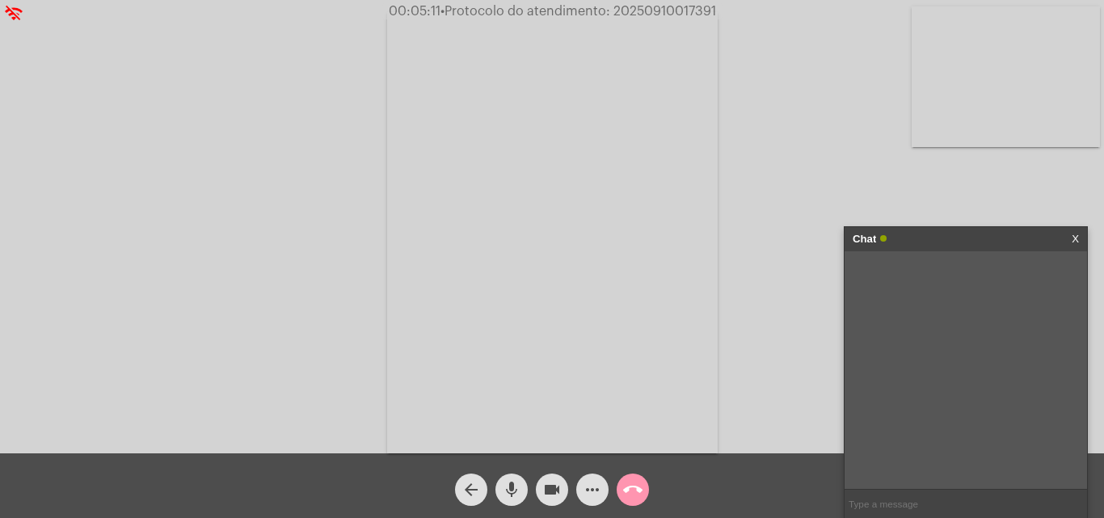
paste input "2025/3325945"
click at [873, 504] on input "2025/3325945" at bounding box center [965, 504] width 242 height 28
type input "20253325945"
click at [583, 491] on mat-icon "more_horiz" at bounding box center [592, 489] width 19 height 19
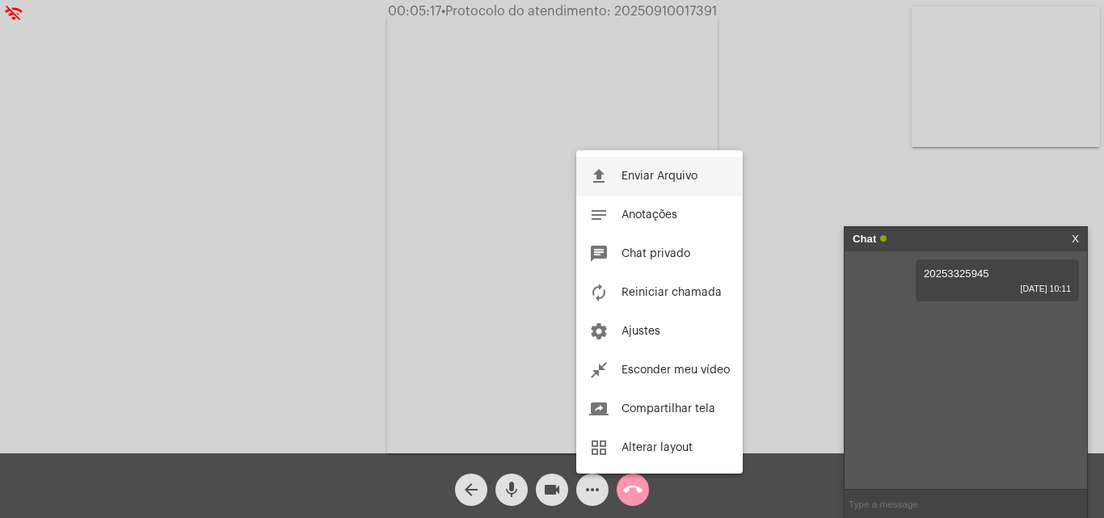
click at [655, 176] on span "Enviar Arquivo" at bounding box center [659, 176] width 76 height 11
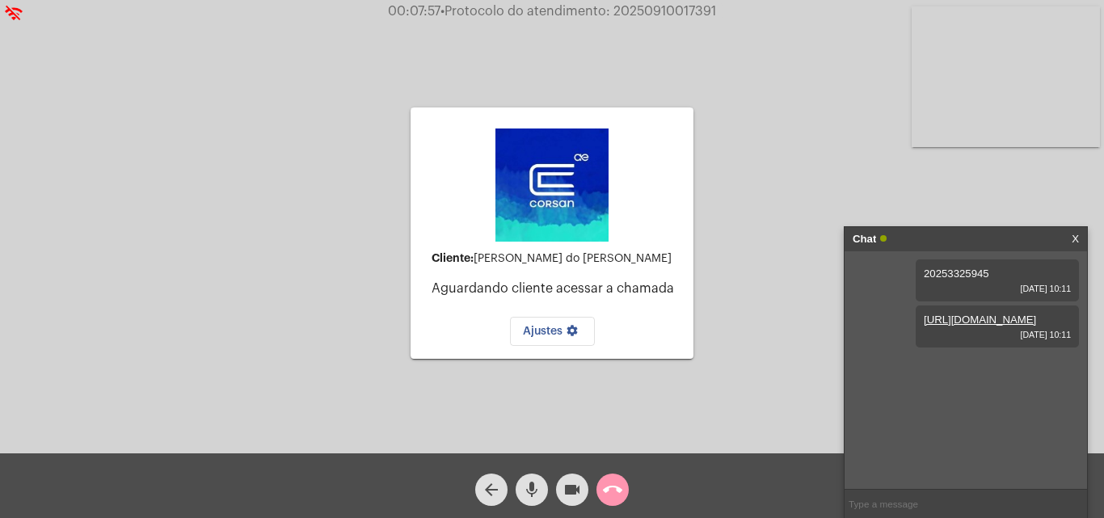
click at [613, 495] on mat-icon "call_end" at bounding box center [612, 489] width 19 height 19
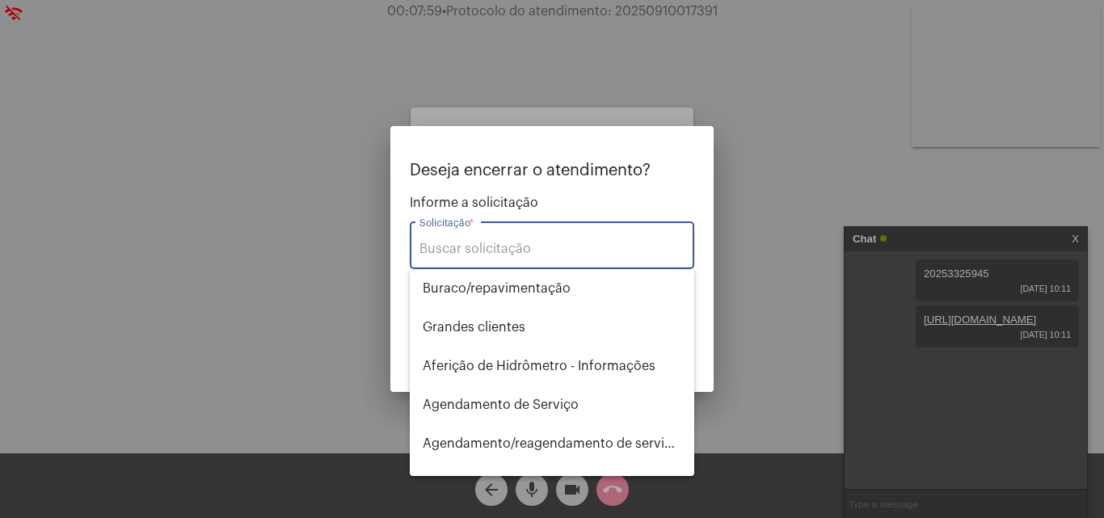
click at [537, 251] on input "Solicitação *" at bounding box center [551, 249] width 265 height 15
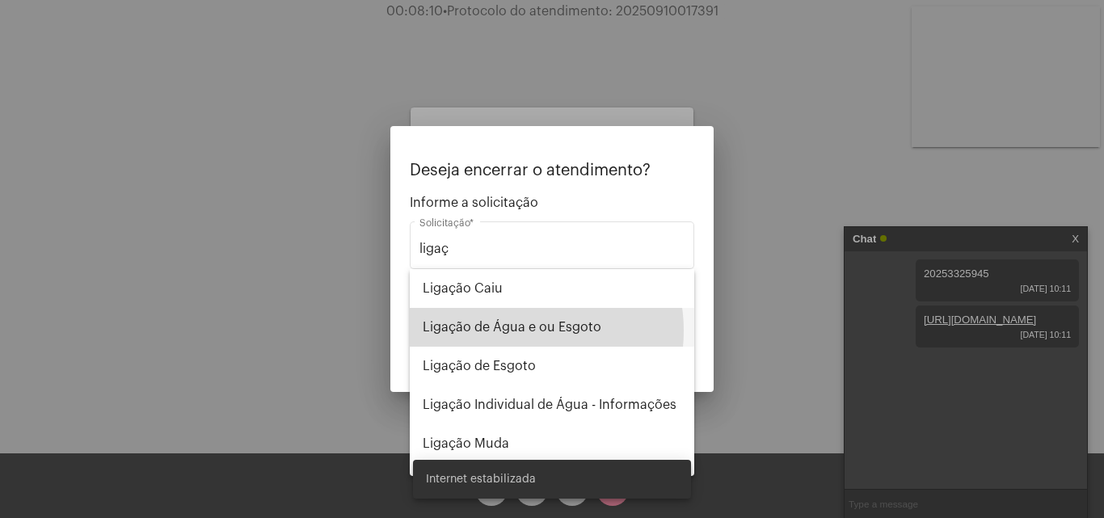
click at [516, 330] on span "Ligação de Água e ou Esgoto" at bounding box center [552, 327] width 259 height 39
type input "Ligação de Água e ou Esgoto"
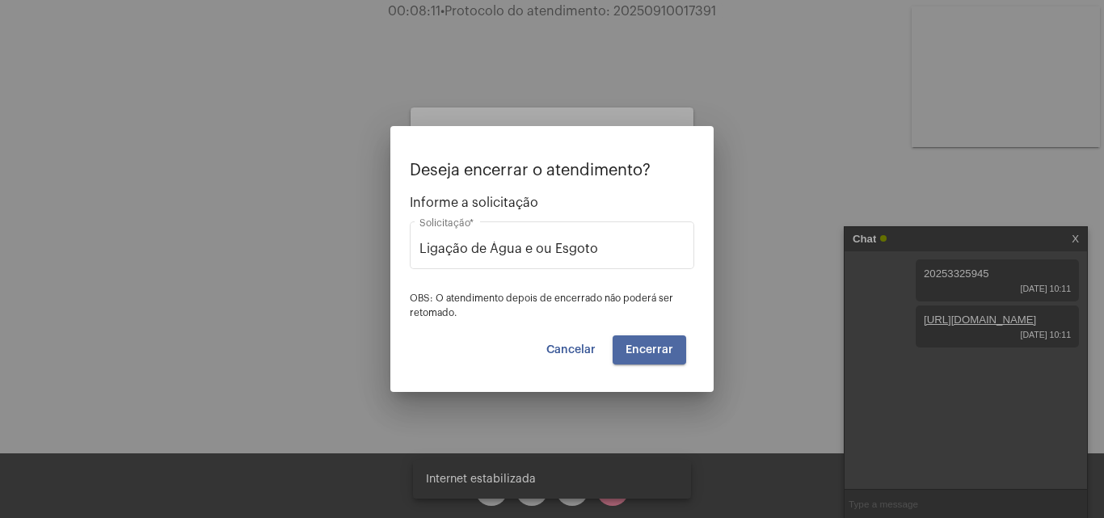
click at [660, 353] on span "Encerrar" at bounding box center [649, 349] width 48 height 11
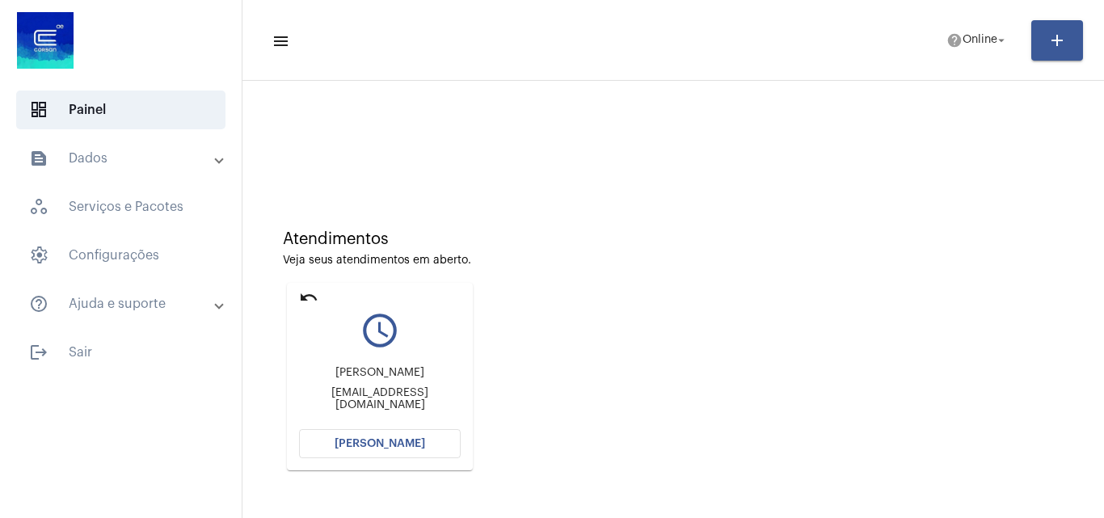
click at [396, 441] on span "[PERSON_NAME]" at bounding box center [380, 443] width 91 height 11
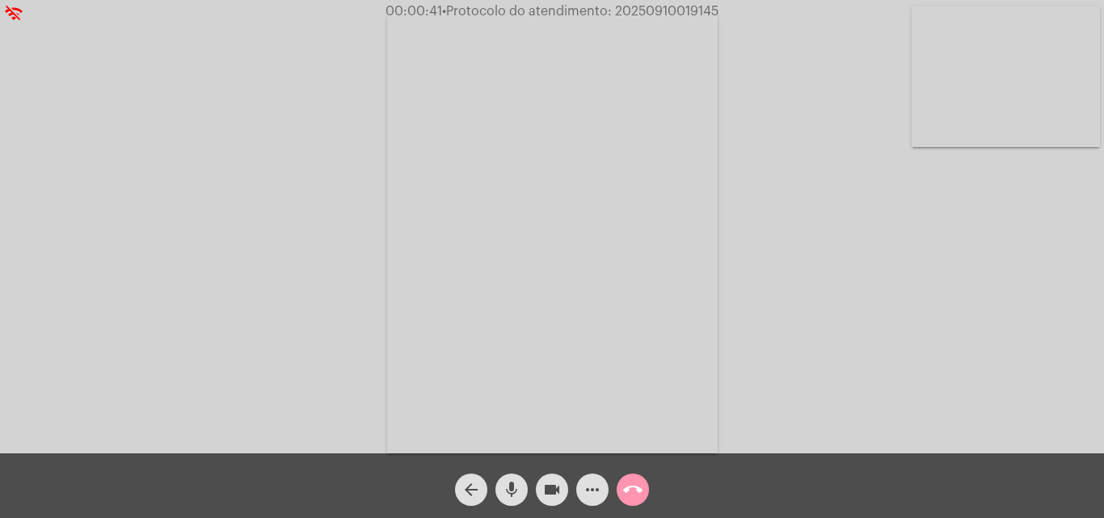
click at [595, 487] on mat-icon "more_horiz" at bounding box center [592, 489] width 19 height 19
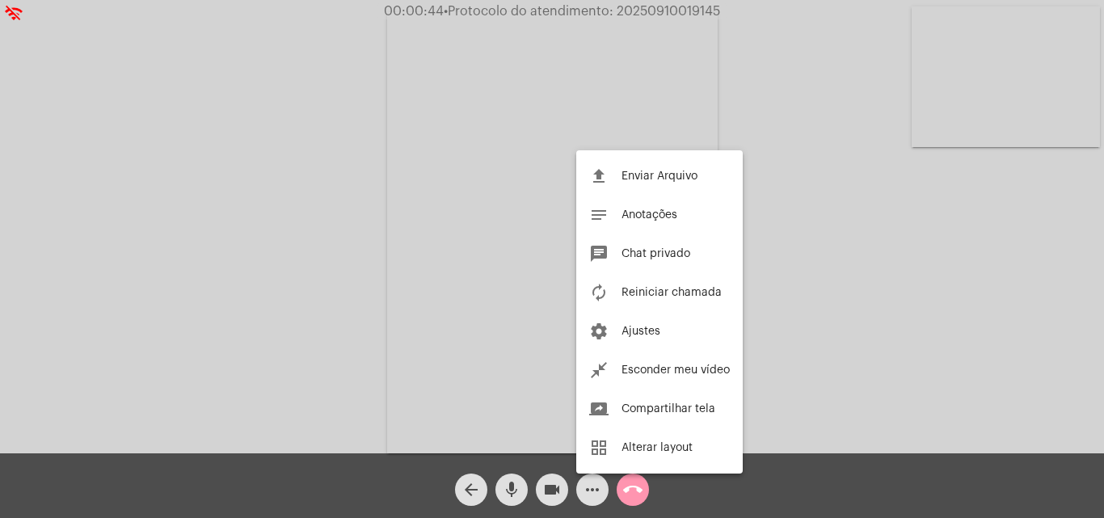
click at [821, 95] on div at bounding box center [552, 259] width 1104 height 518
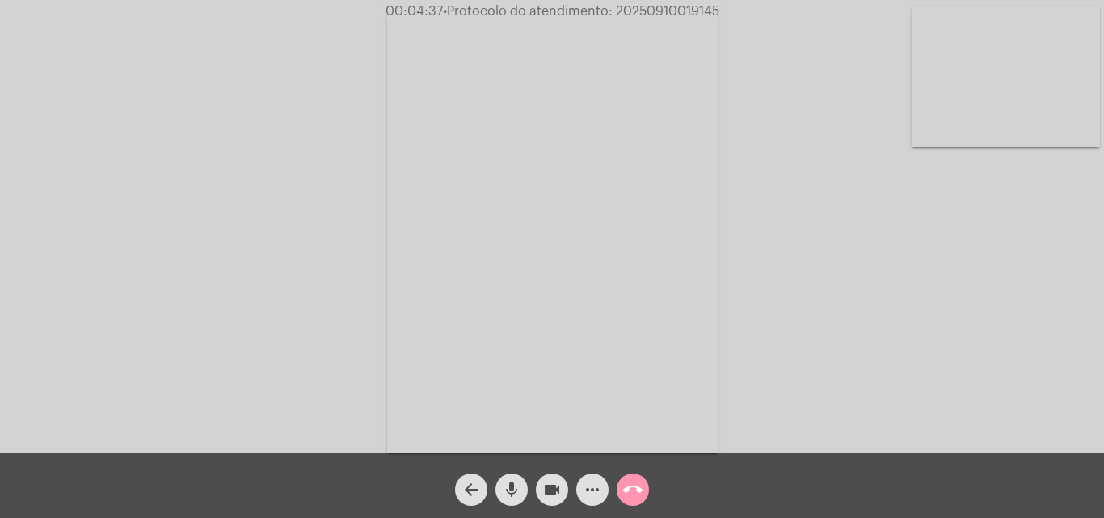
click at [628, 490] on mat-icon "call_end" at bounding box center [632, 489] width 19 height 19
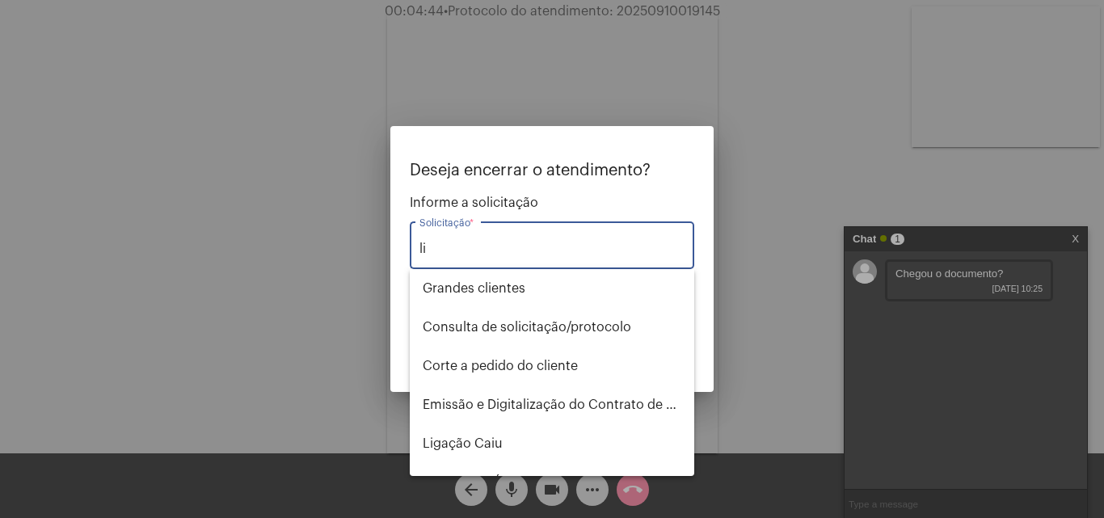
type input "li"
click at [715, 317] on div at bounding box center [552, 259] width 1104 height 518
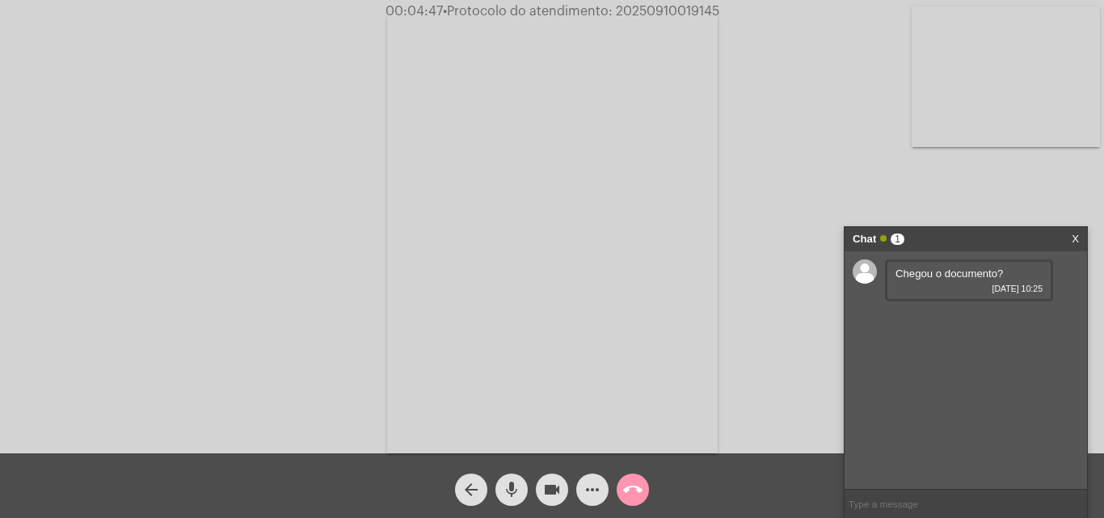
click at [899, 499] on input "text" at bounding box center [965, 504] width 242 height 28
type input "n"
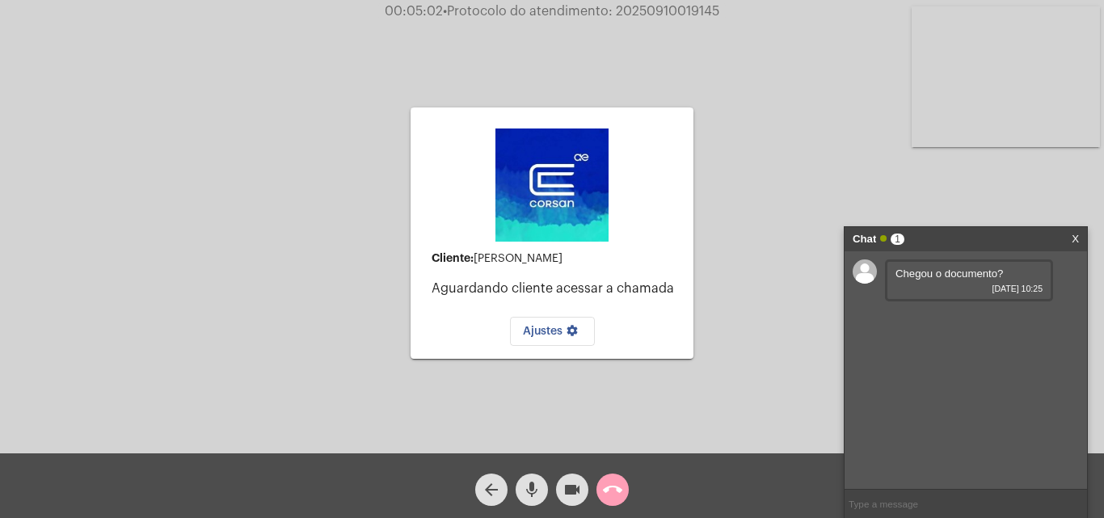
click at [607, 490] on mat-icon "call_end" at bounding box center [612, 489] width 19 height 19
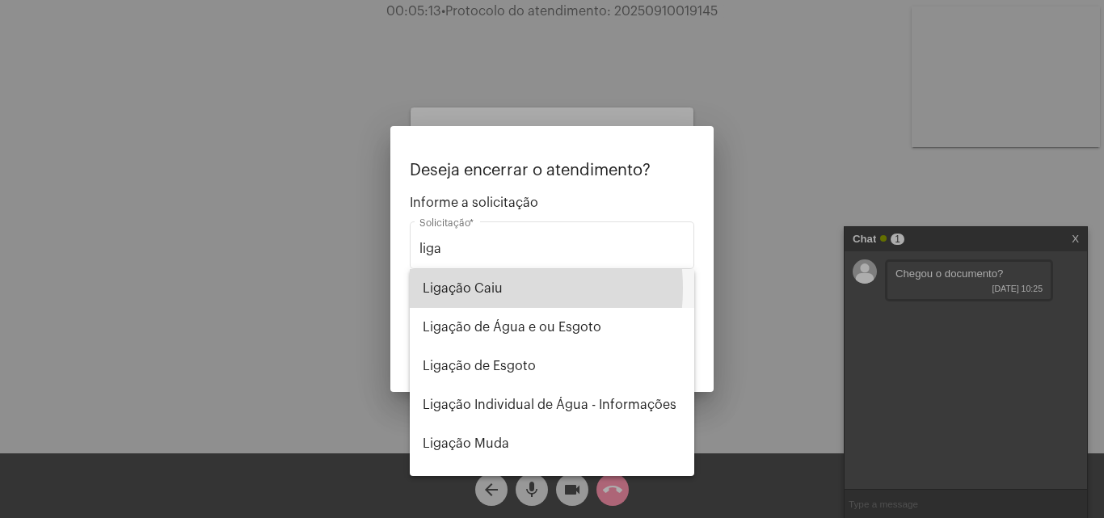
click at [468, 288] on span "Ligação Caiu" at bounding box center [552, 288] width 259 height 39
type input "Ligação Caiu"
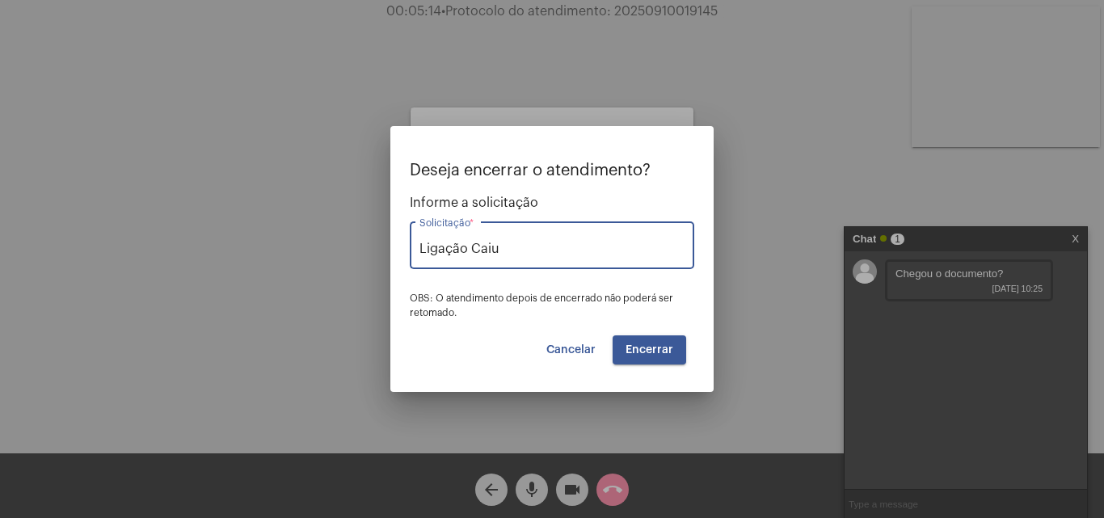
click at [636, 347] on span "Encerrar" at bounding box center [649, 349] width 48 height 11
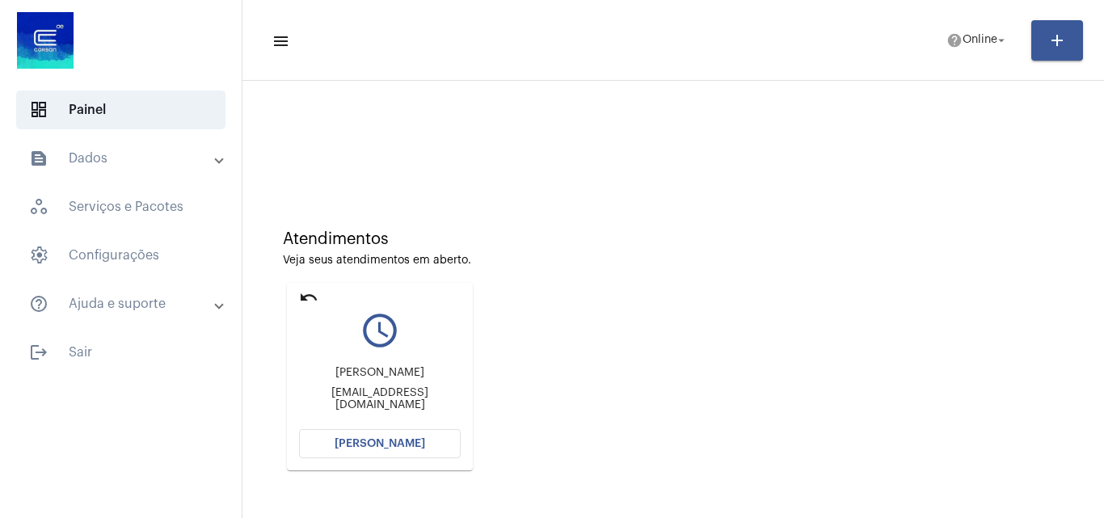
click at [380, 440] on span "[PERSON_NAME]" at bounding box center [380, 443] width 91 height 11
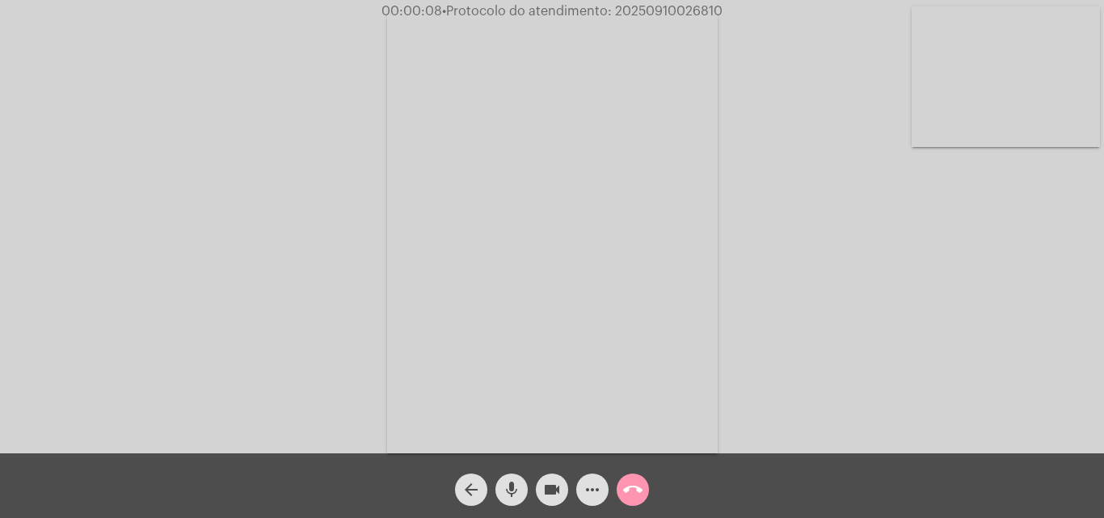
click at [1023, 319] on div "Acessando Câmera e Microfone..." at bounding box center [552, 230] width 1101 height 453
click at [596, 490] on mat-icon "more_horiz" at bounding box center [592, 489] width 19 height 19
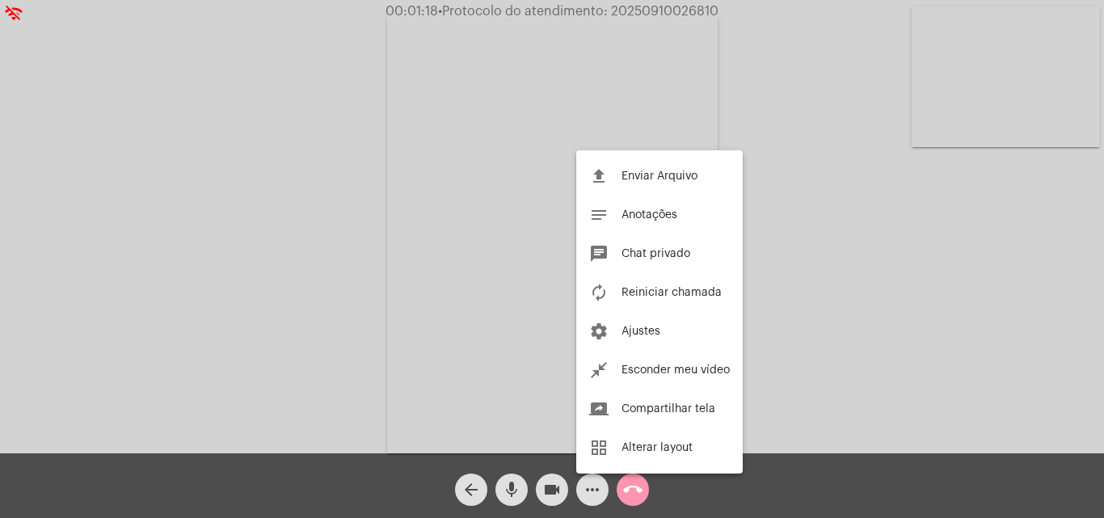
click at [817, 394] on div at bounding box center [552, 259] width 1104 height 518
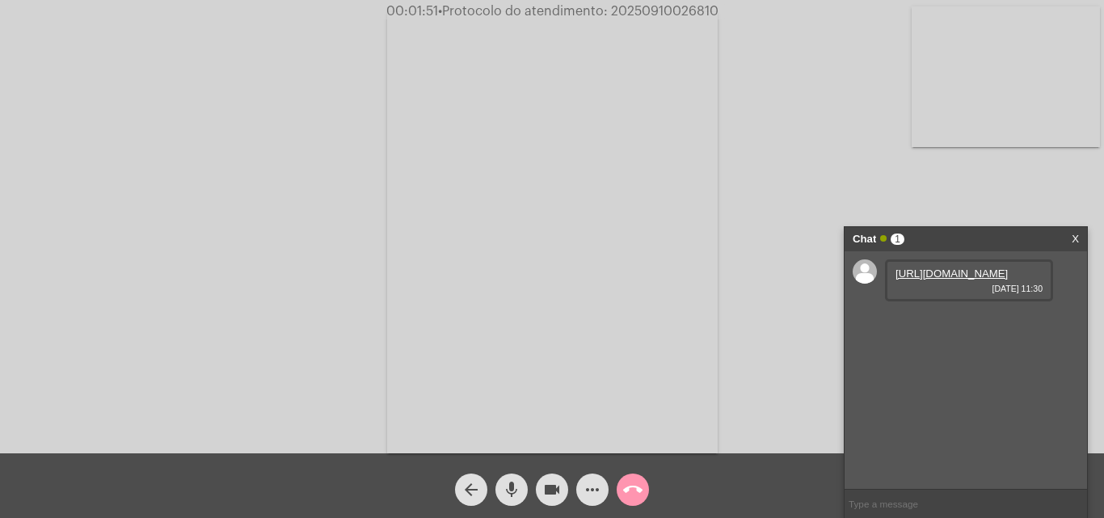
click at [938, 280] on link "[URL][DOMAIN_NAME]" at bounding box center [951, 273] width 112 height 12
click at [769, 426] on div "Acessando Câmera e Microfone..." at bounding box center [552, 230] width 1101 height 453
click at [947, 326] on link "[URL][DOMAIN_NAME]" at bounding box center [951, 320] width 112 height 12
click at [963, 372] on link "[URL][DOMAIN_NAME]" at bounding box center [951, 366] width 112 height 12
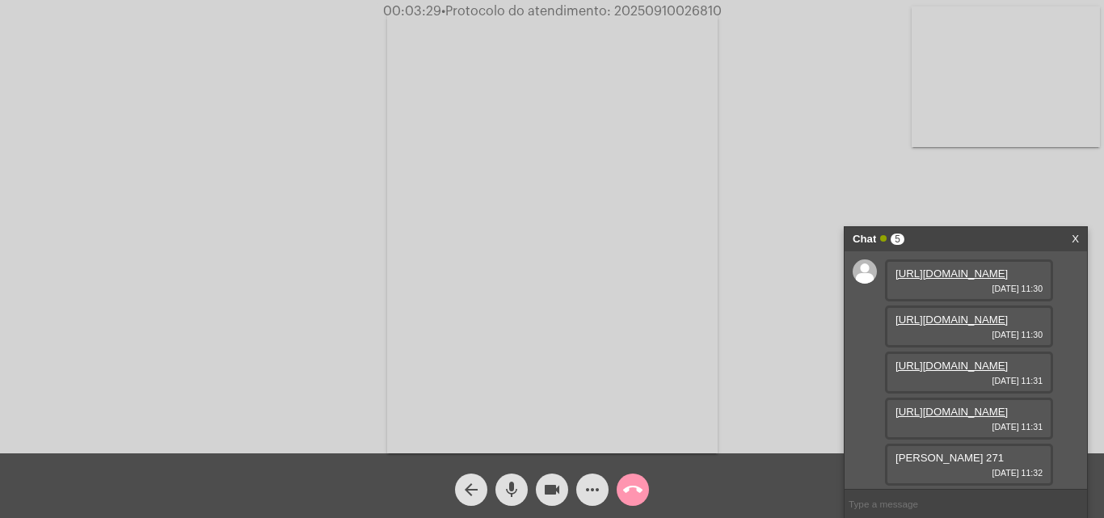
scroll to position [142, 0]
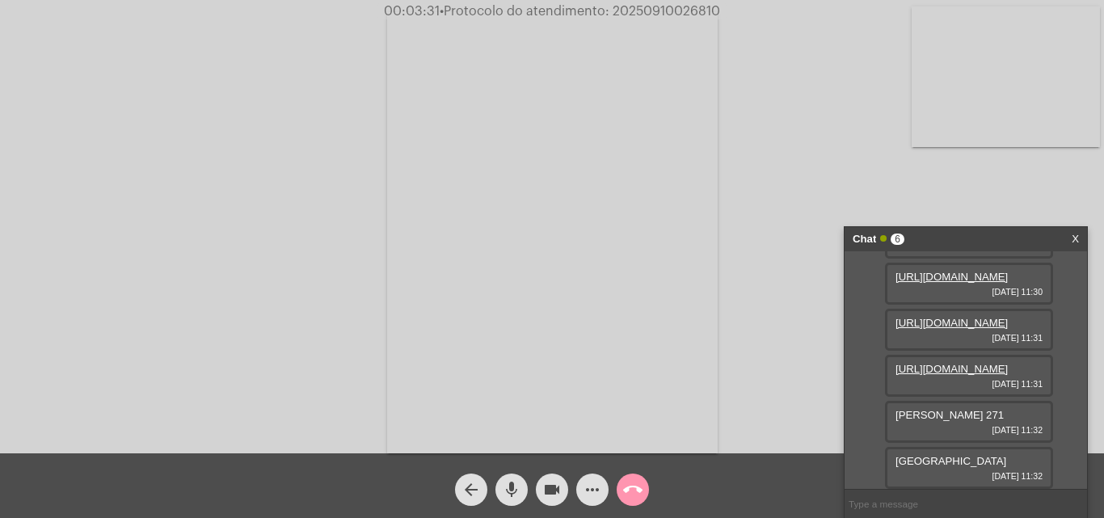
click at [951, 375] on link "[URL][DOMAIN_NAME]" at bounding box center [951, 369] width 112 height 12
drag, startPoint x: 893, startPoint y: 402, endPoint x: 996, endPoint y: 402, distance: 102.6
click at [996, 402] on div "[PERSON_NAME] 271 [DATE] 11:32" at bounding box center [969, 422] width 168 height 42
copy span "[PERSON_NAME] 271"
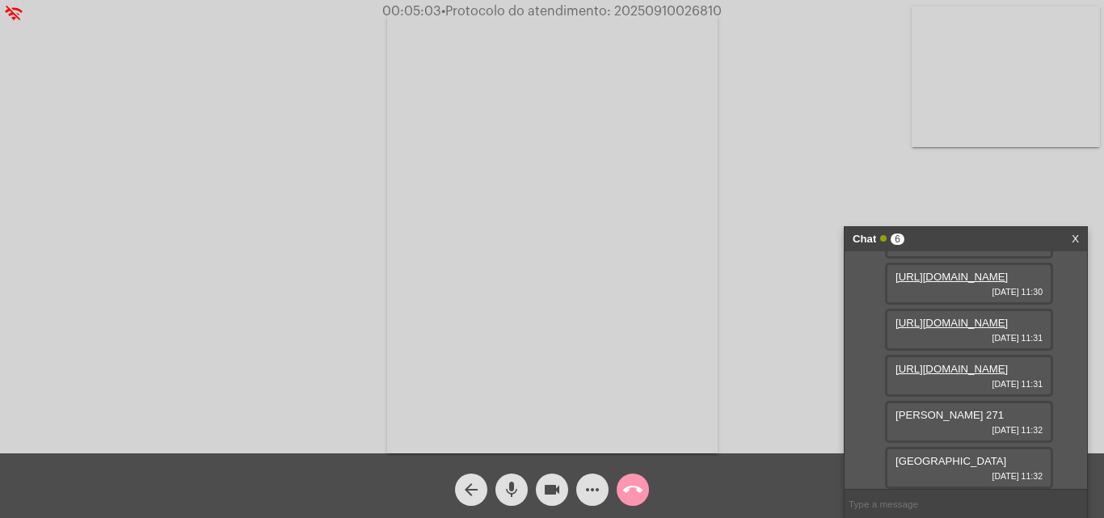
scroll to position [162, 0]
click at [934, 375] on link "[URL][DOMAIN_NAME]" at bounding box center [951, 369] width 112 height 12
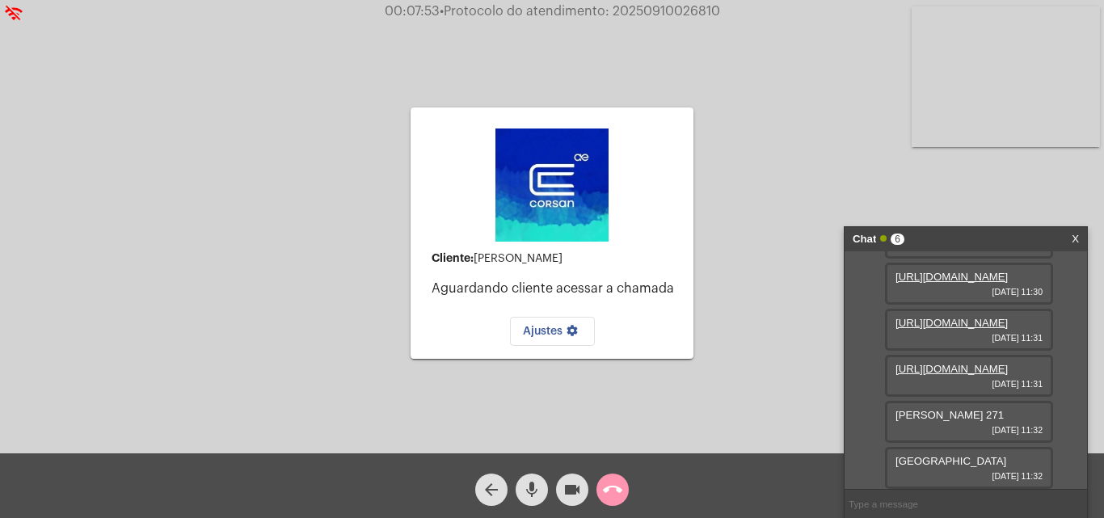
click at [494, 482] on mat-icon "arrow_back" at bounding box center [491, 489] width 19 height 19
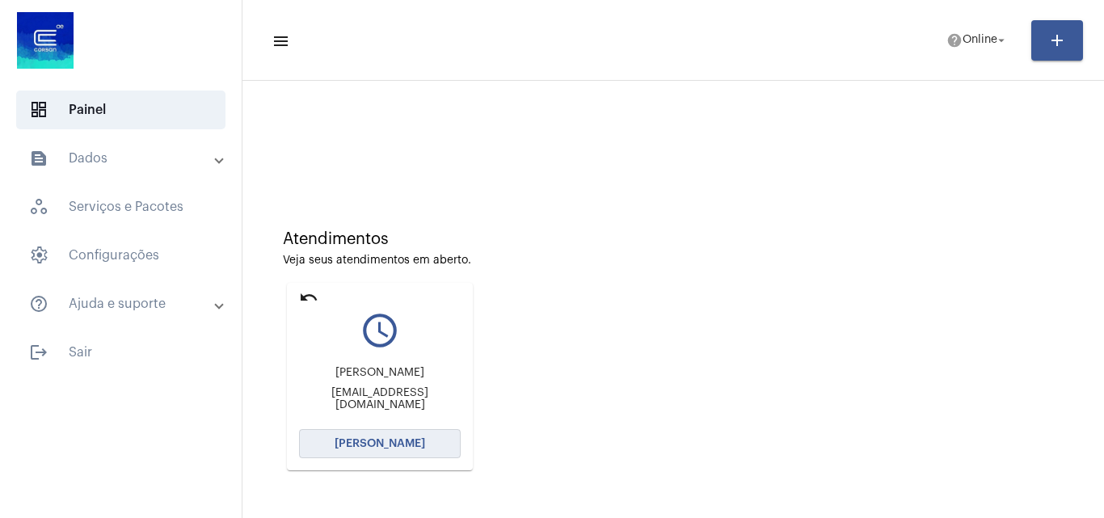
click at [369, 448] on span "[PERSON_NAME]" at bounding box center [380, 443] width 91 height 11
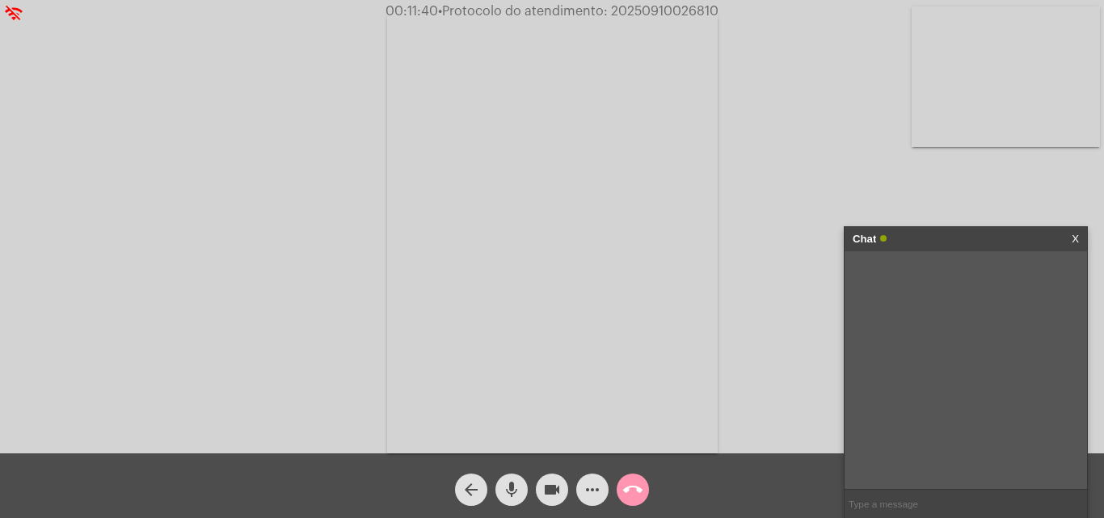
click at [591, 491] on mat-icon "more_horiz" at bounding box center [592, 489] width 19 height 19
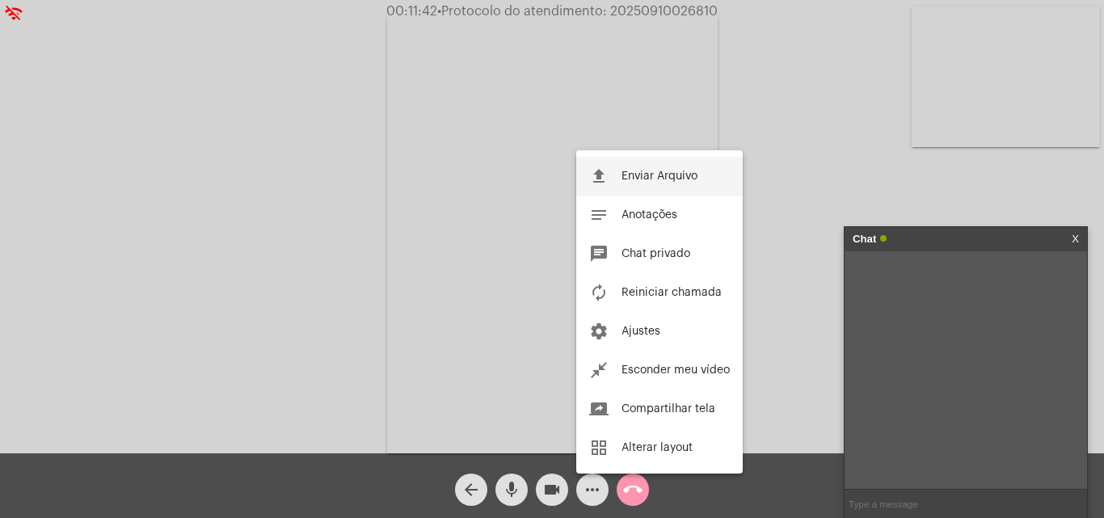
click at [641, 167] on button "file_upload Enviar Arquivo" at bounding box center [659, 176] width 166 height 39
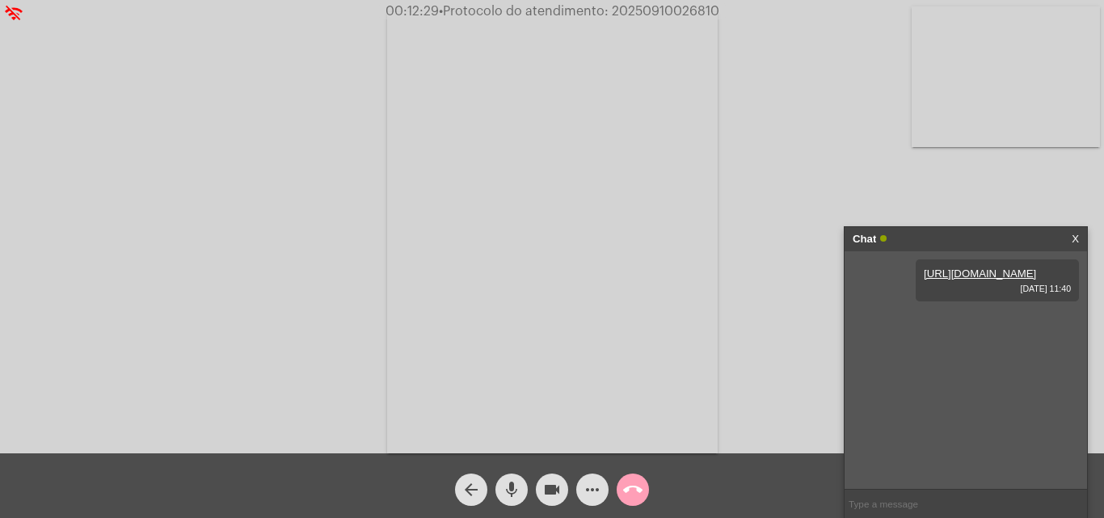
click at [632, 487] on mat-icon "call_end" at bounding box center [632, 489] width 19 height 19
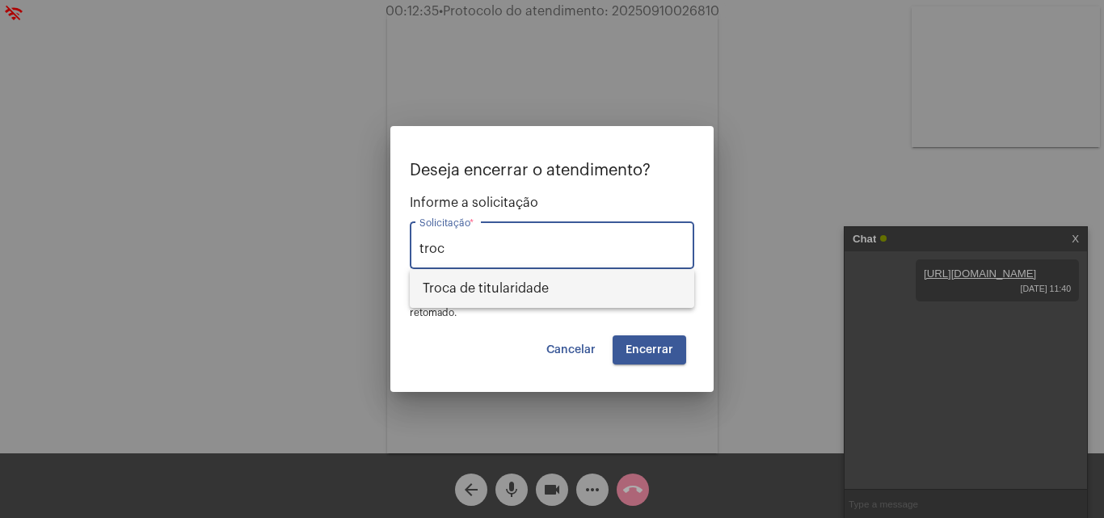
click at [490, 280] on span "Troca de titularidade" at bounding box center [552, 288] width 259 height 39
type input "Troca de titularidade"
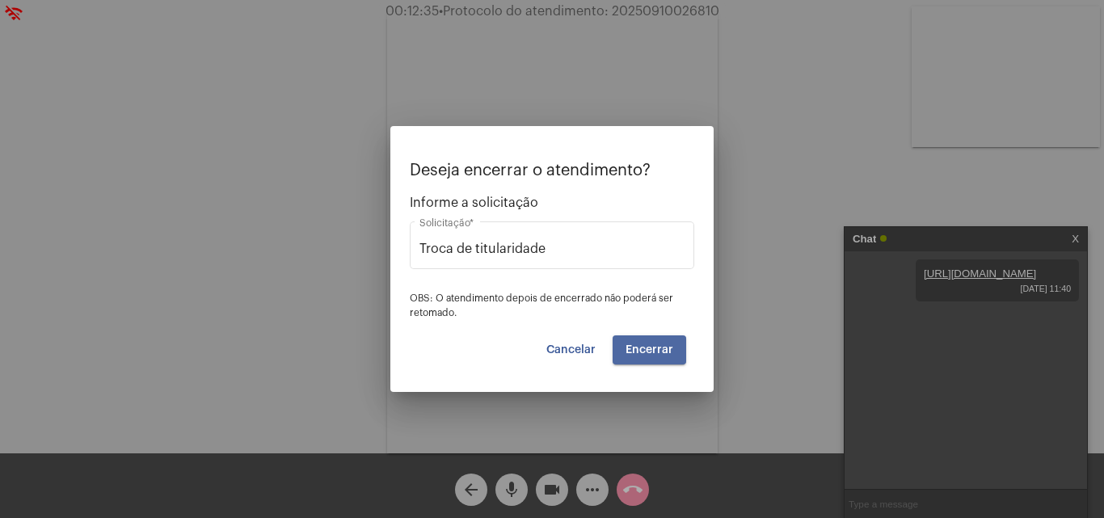
click at [650, 350] on span "Encerrar" at bounding box center [649, 349] width 48 height 11
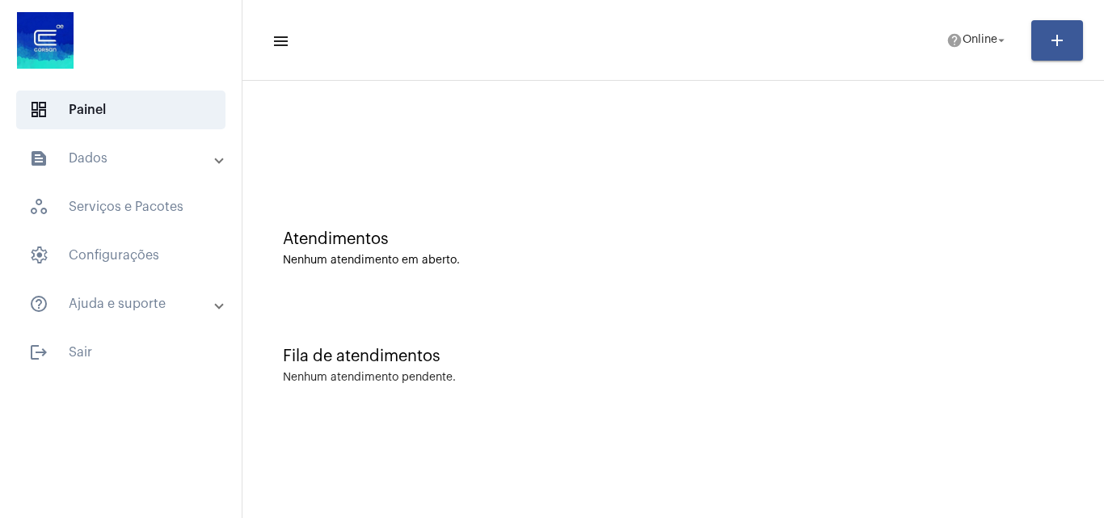
drag, startPoint x: 575, startPoint y: 2, endPoint x: 736, endPoint y: 115, distance: 196.6
click at [736, 115] on div at bounding box center [672, 135] width 845 height 93
click at [983, 43] on span "Online" at bounding box center [979, 40] width 35 height 11
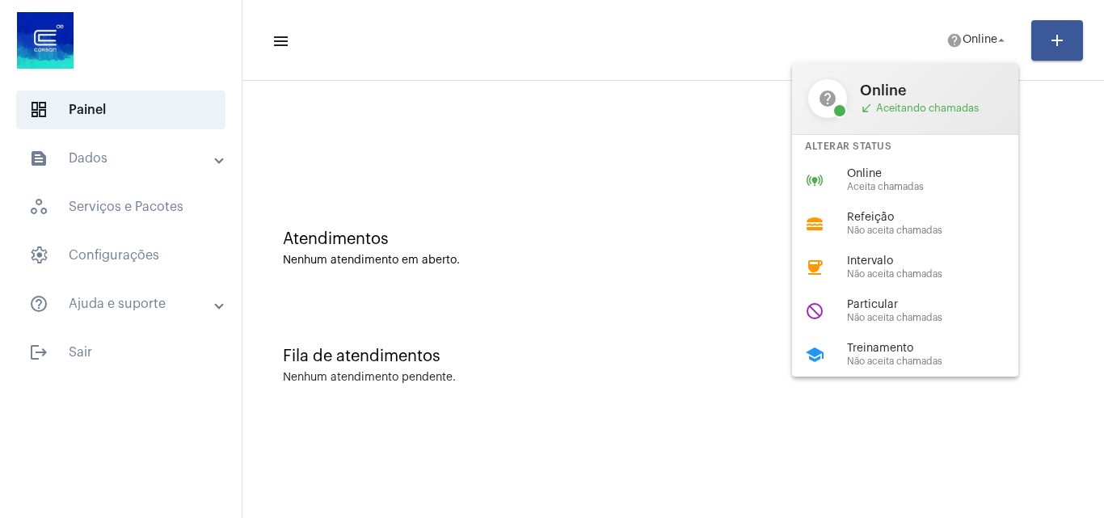
click at [887, 175] on span "Online" at bounding box center [939, 174] width 184 height 12
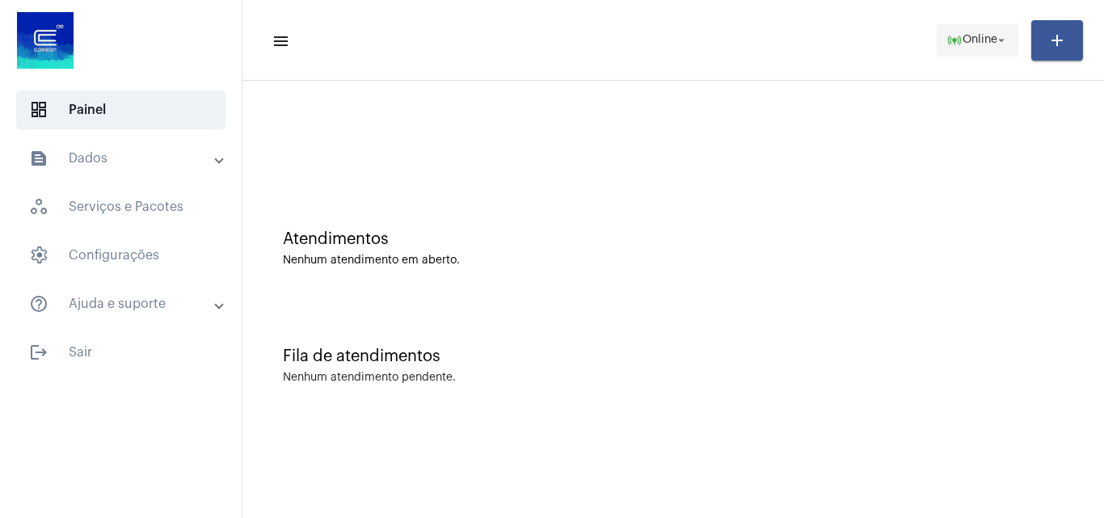
click at [965, 41] on span "Online" at bounding box center [979, 40] width 35 height 11
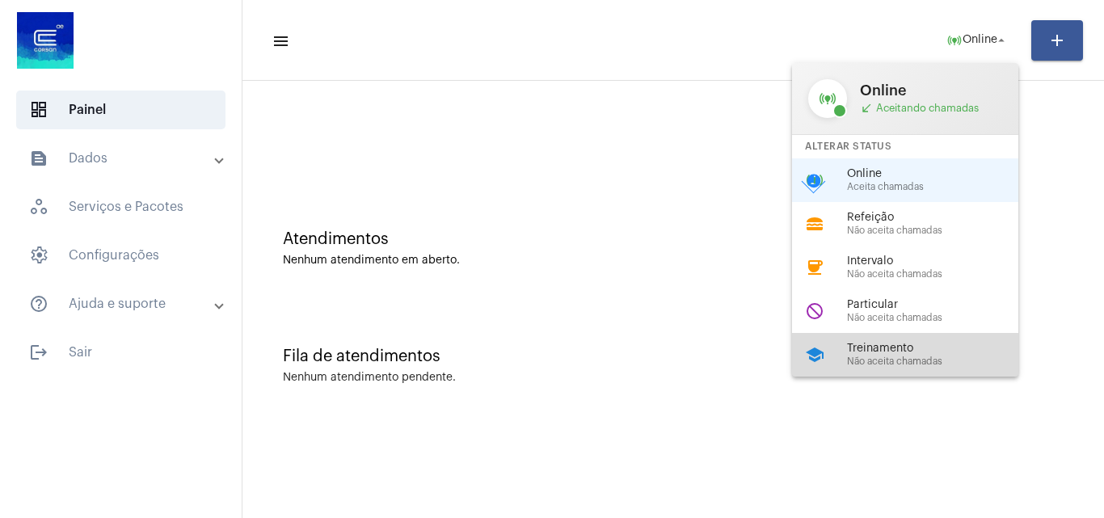
drag, startPoint x: 887, startPoint y: 362, endPoint x: 663, endPoint y: 215, distance: 267.8
click at [885, 362] on span "Não aceita chamadas" at bounding box center [939, 361] width 184 height 11
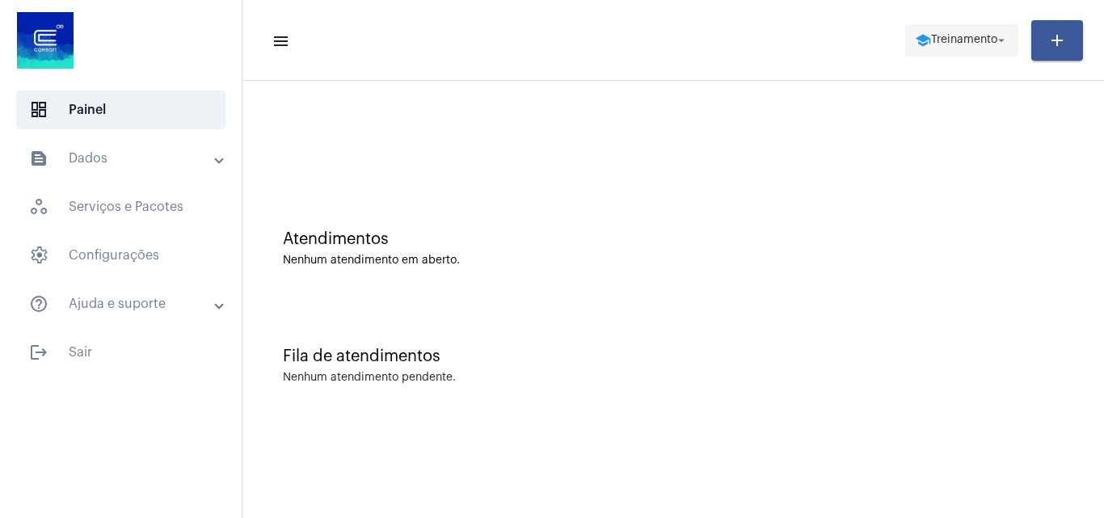
click at [963, 40] on span "Treinamento" at bounding box center [964, 40] width 66 height 11
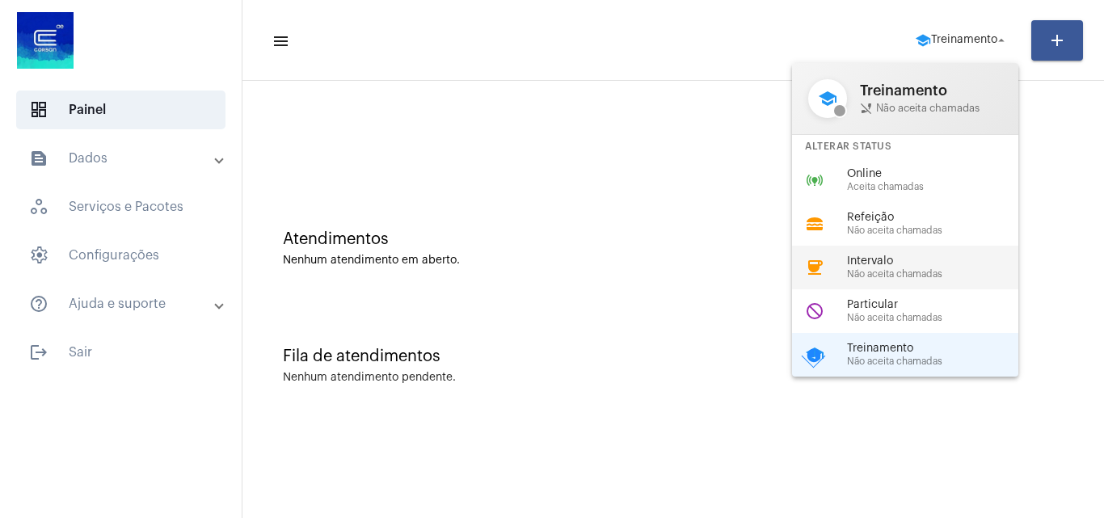
click at [881, 263] on span "Intervalo" at bounding box center [939, 261] width 184 height 12
